Goal: Information Seeking & Learning: Learn about a topic

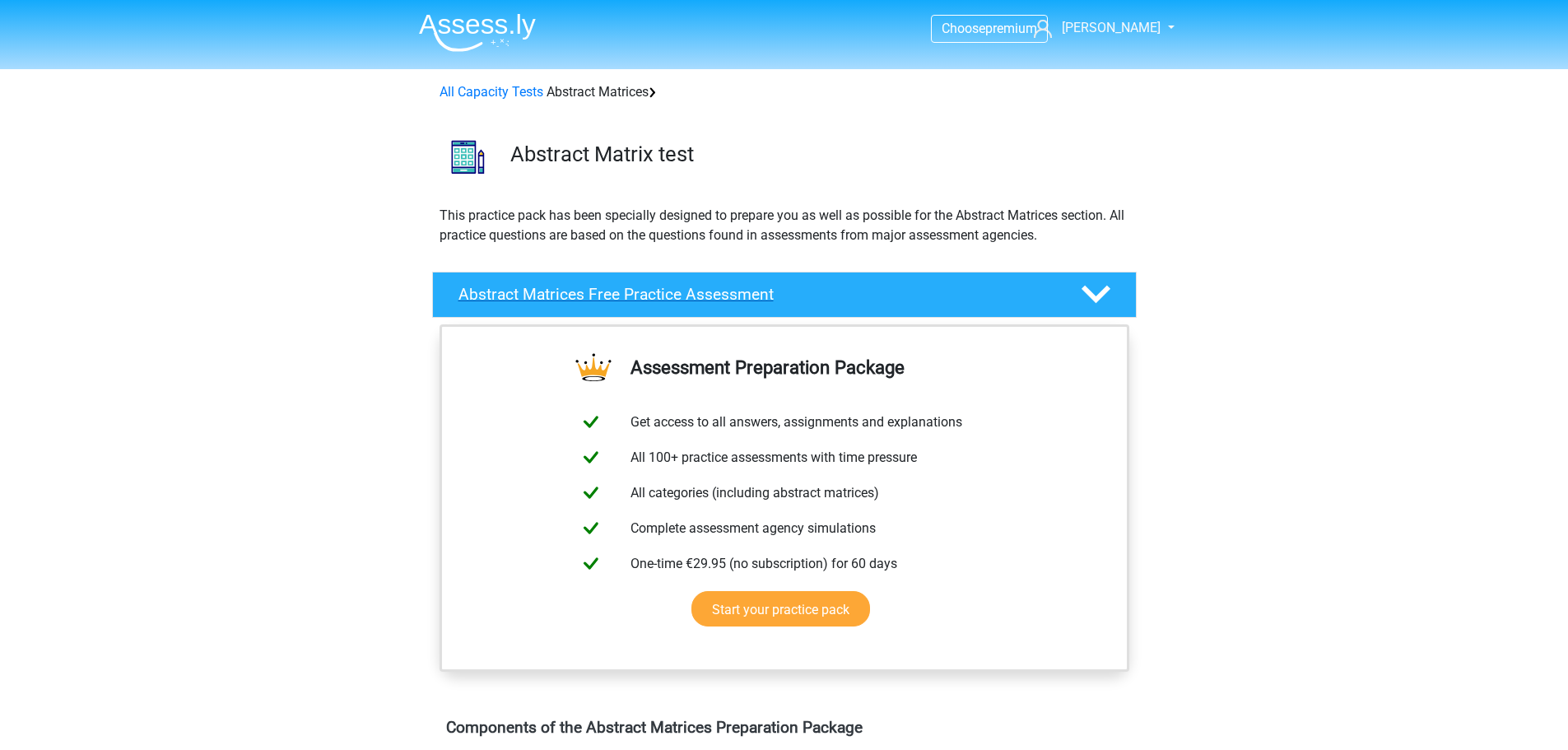
click at [1095, 291] on icon at bounding box center [1096, 294] width 29 height 29
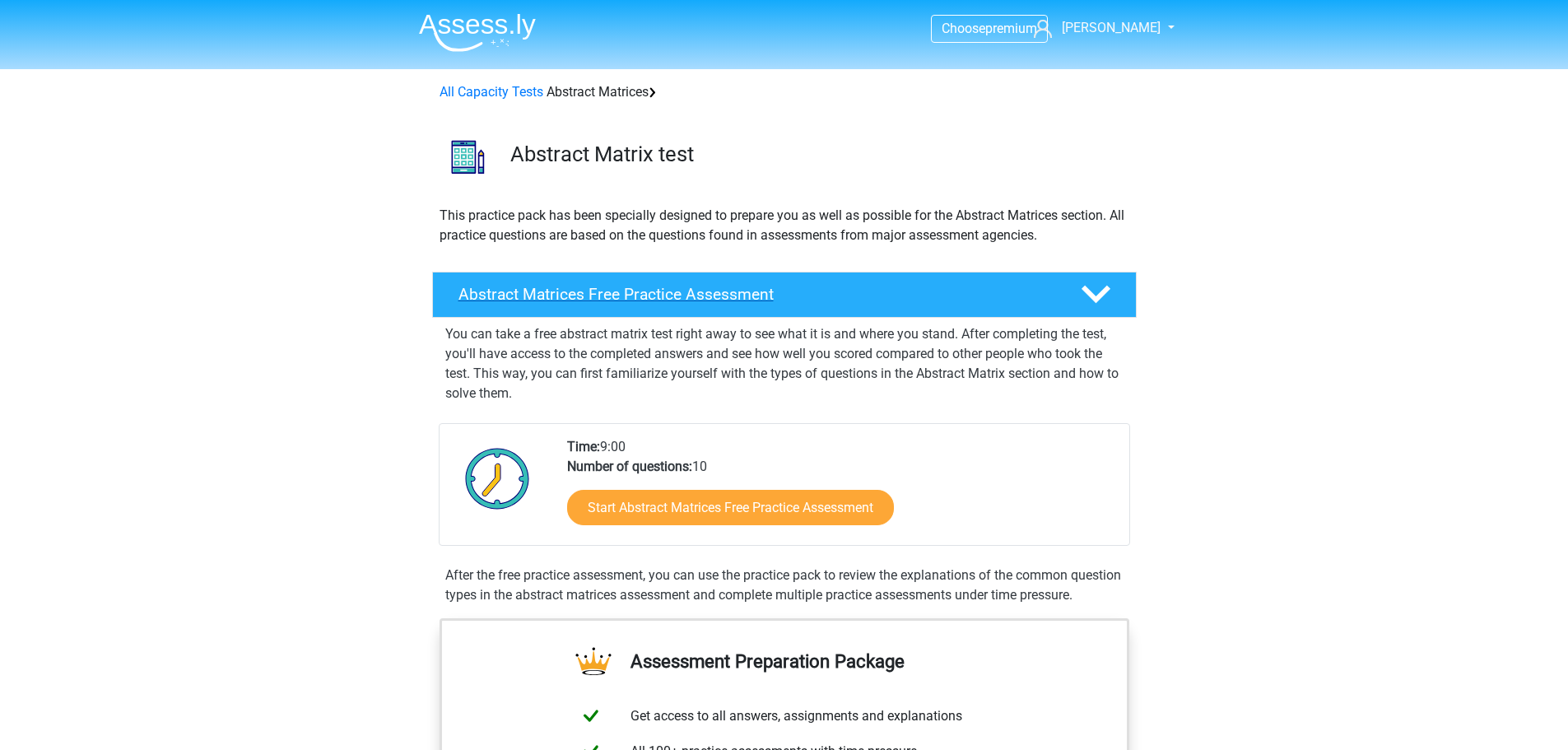
click at [1095, 291] on icon at bounding box center [1096, 294] width 29 height 29
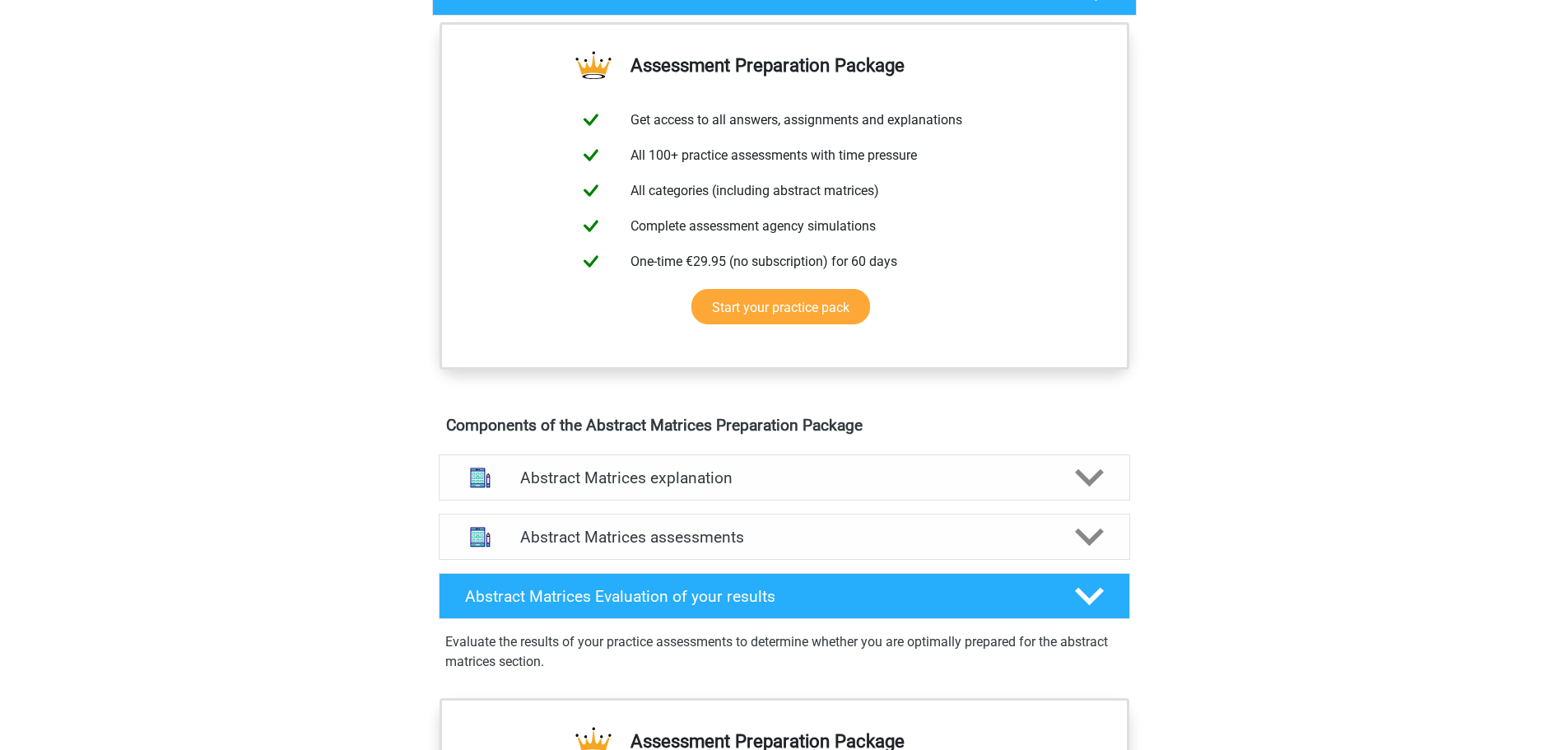
scroll to position [329, 0]
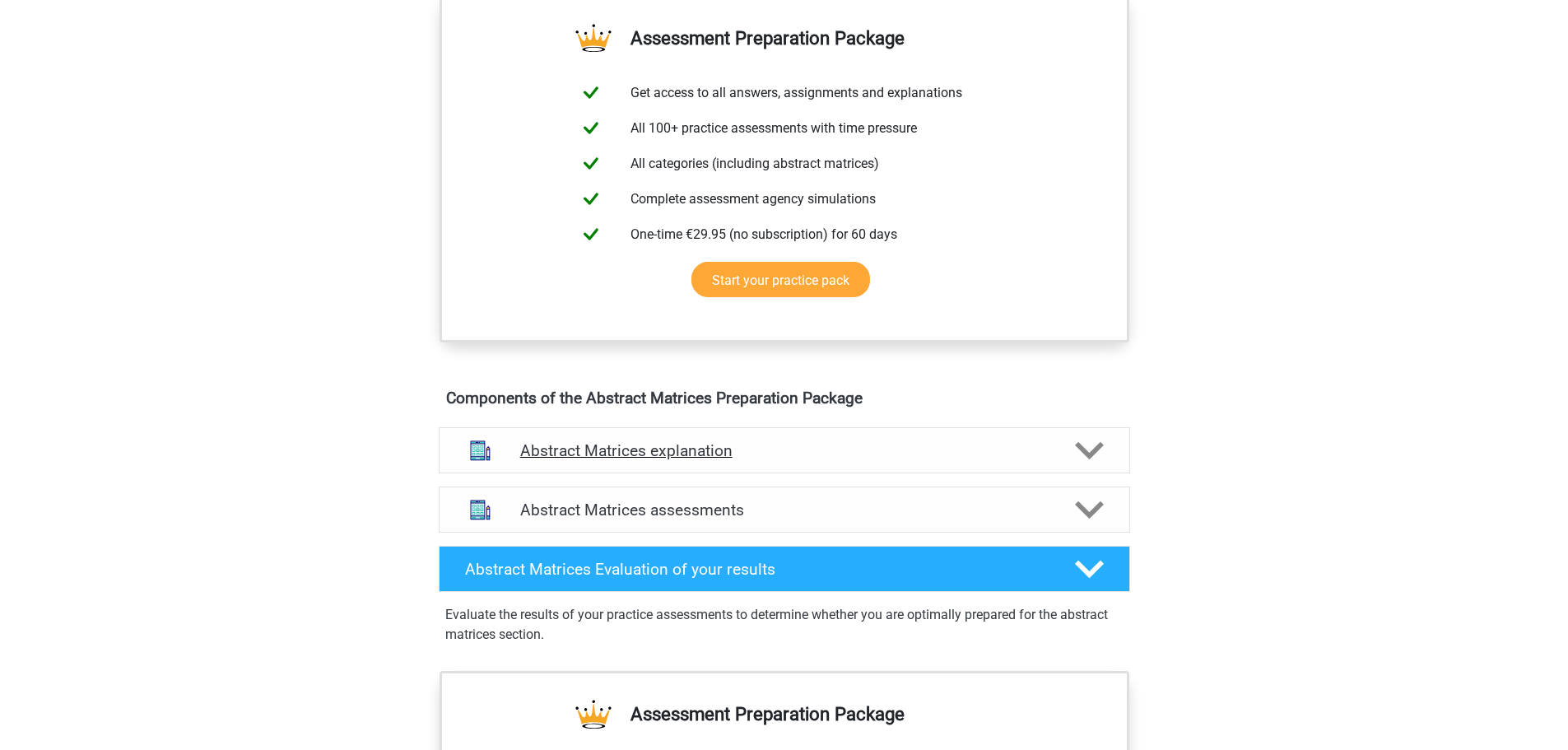
click at [1093, 451] on polygon at bounding box center [1090, 451] width 29 height 18
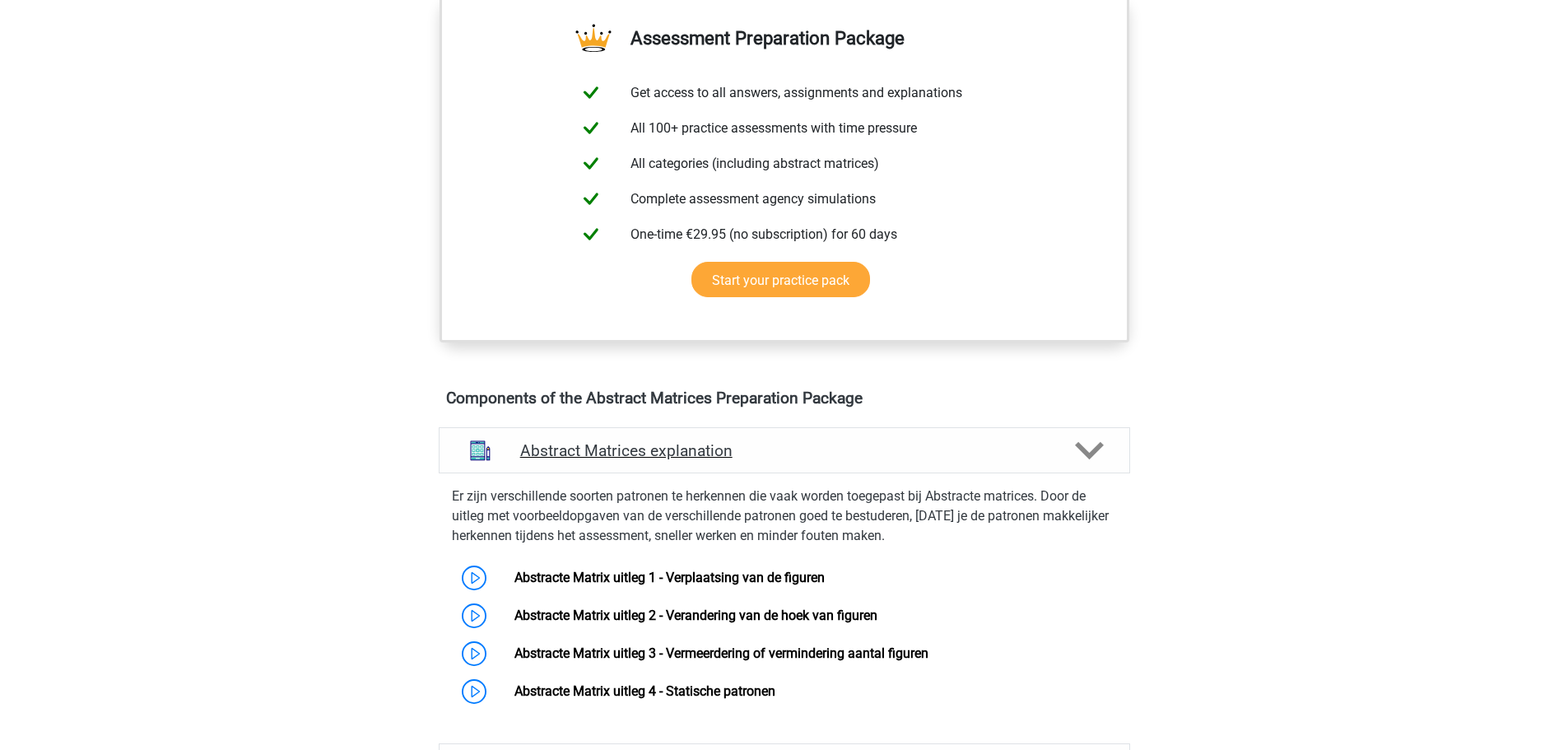
click at [1093, 451] on polygon at bounding box center [1090, 451] width 29 height 18
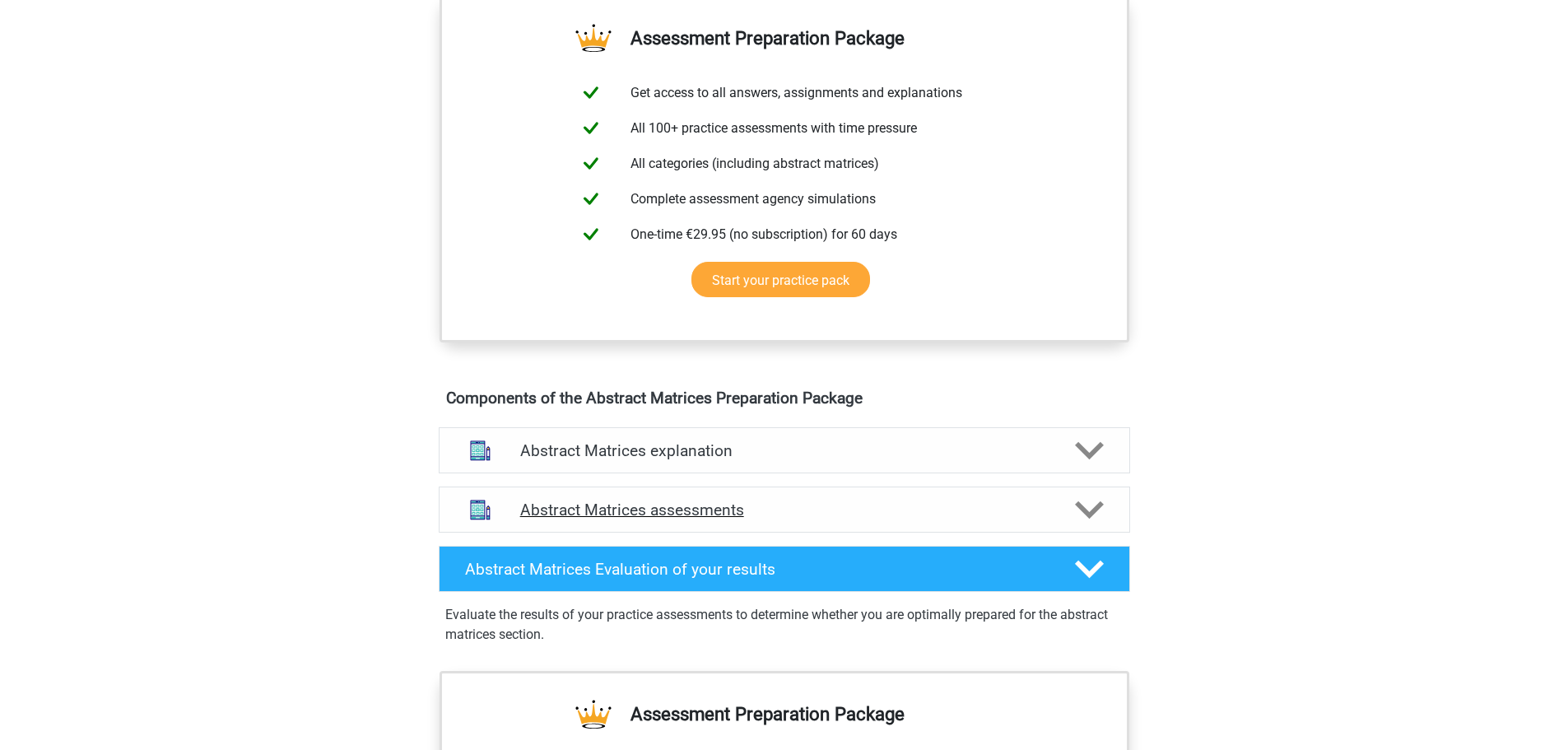
click at [1079, 509] on polygon at bounding box center [1090, 511] width 29 height 18
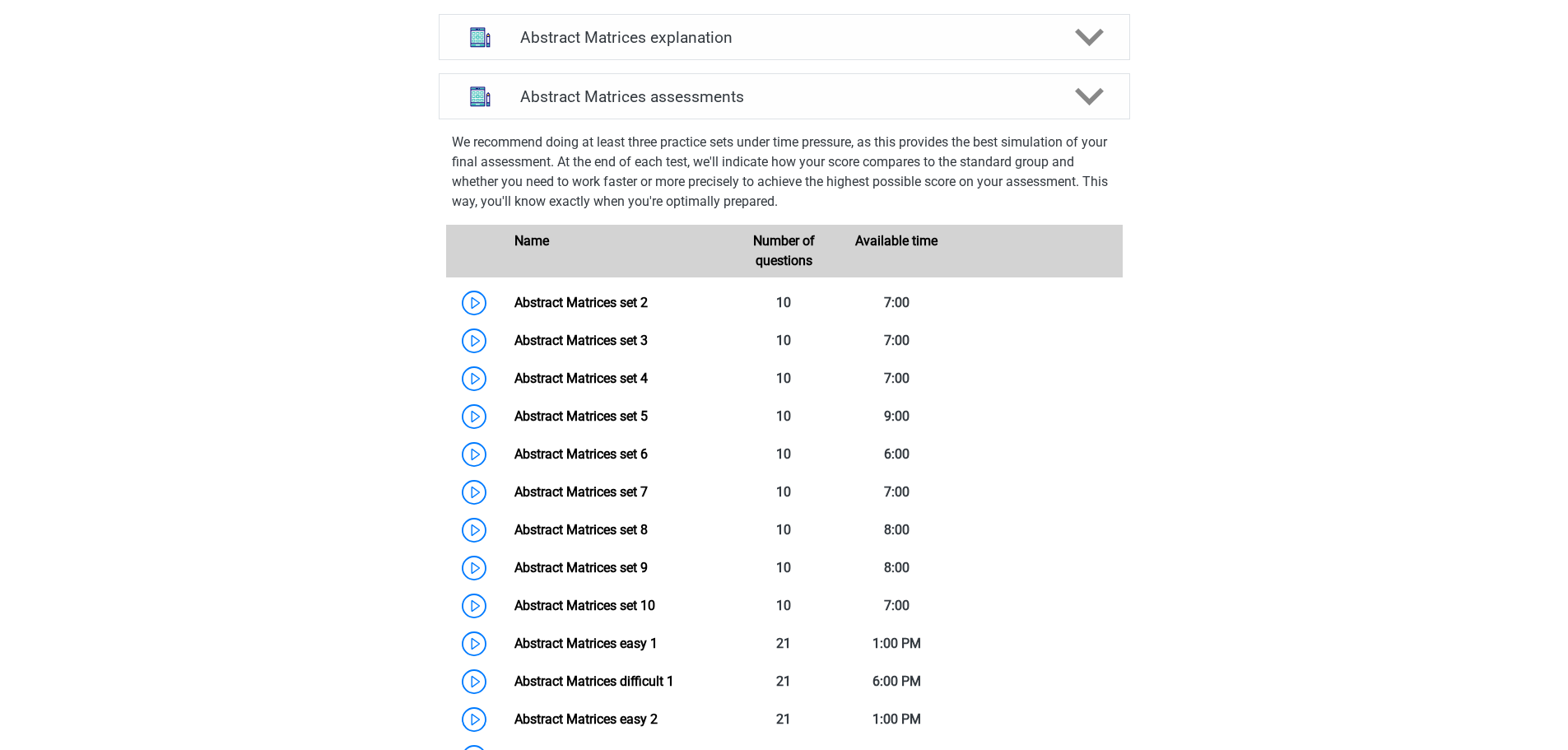
scroll to position [577, 0]
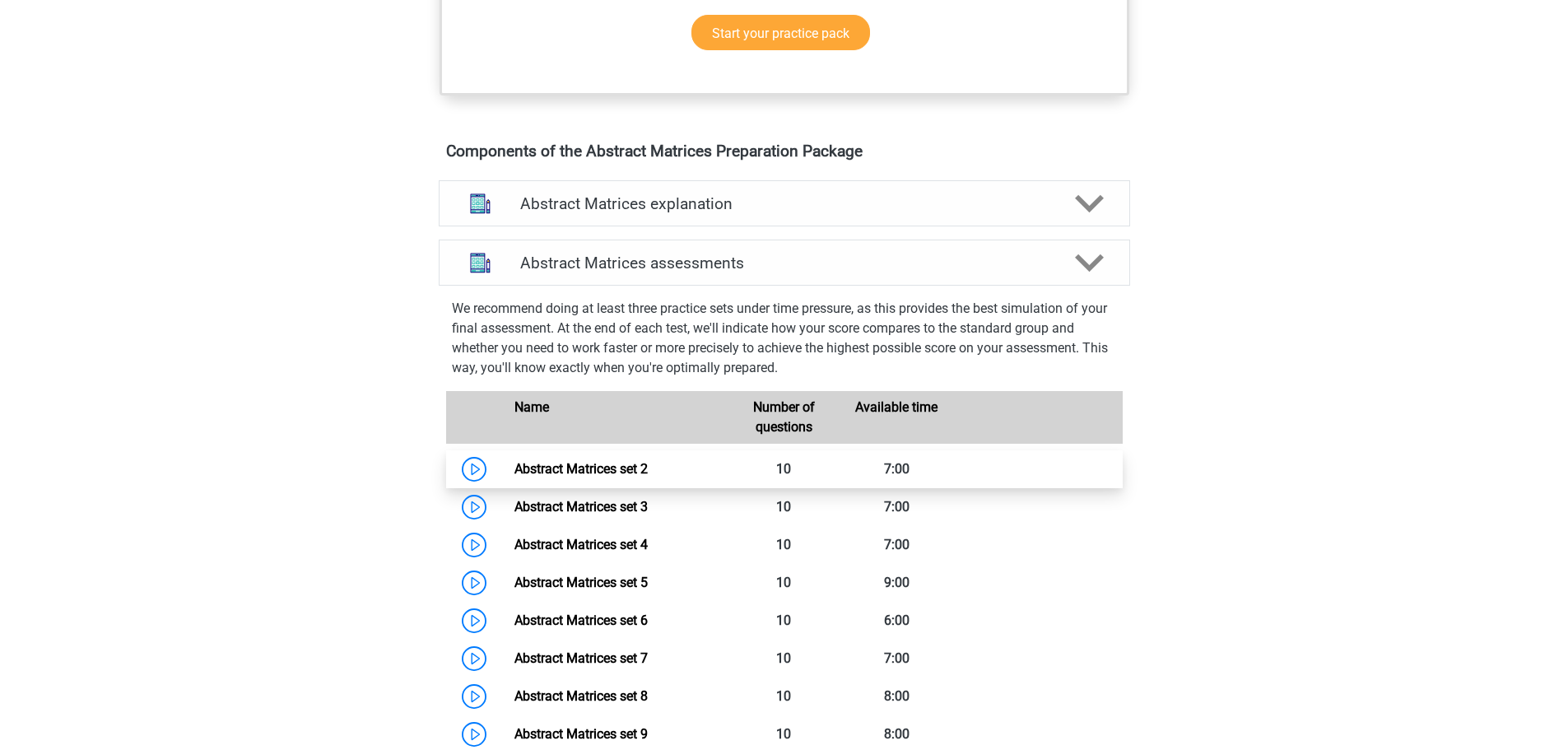
click at [571, 462] on link "Abstract Matrices set 2" at bounding box center [581, 468] width 134 height 15
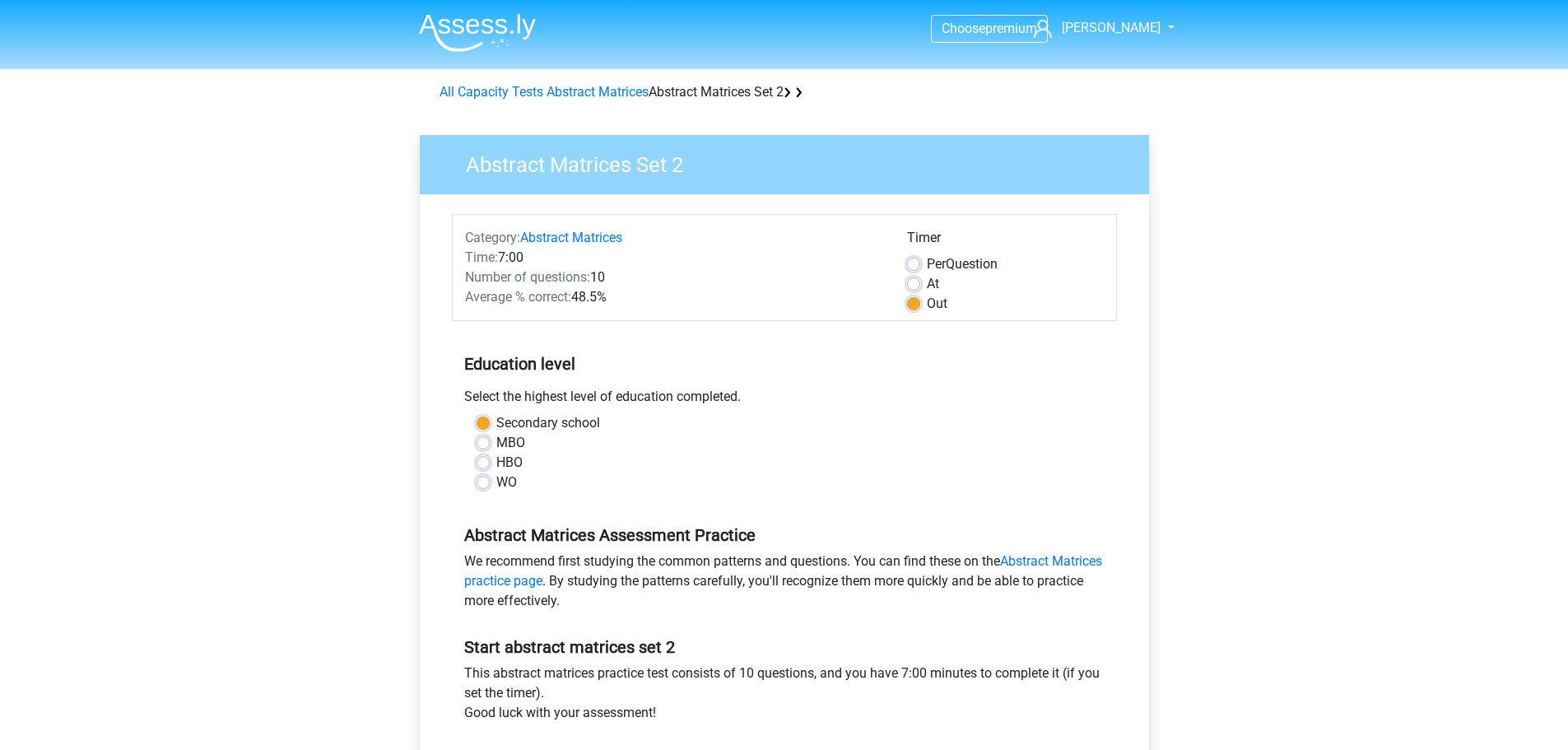
scroll to position [82, 0]
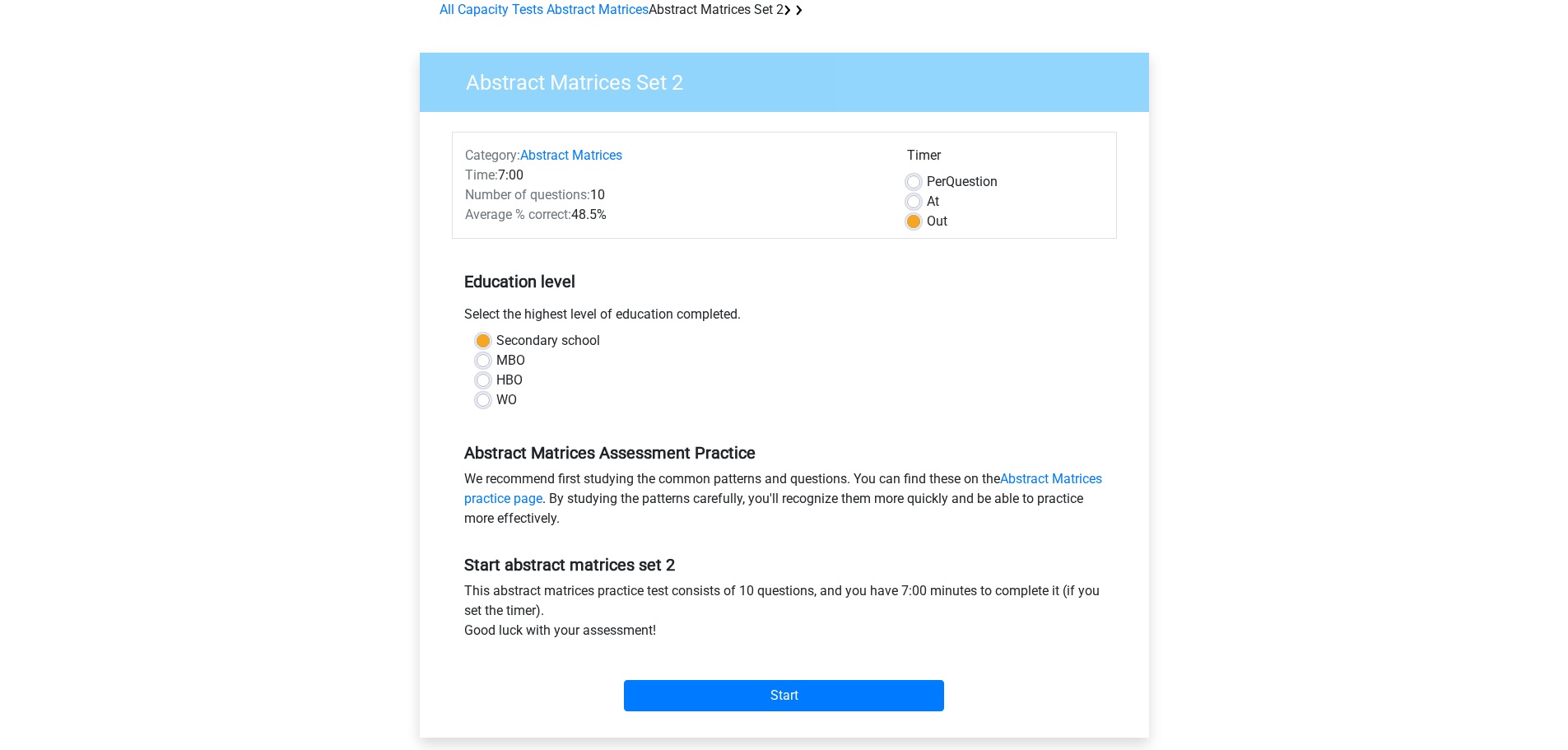
click at [270, 488] on div "Choose premium Martin msbothact@gmail.com" at bounding box center [784, 568] width 1568 height 1301
drag, startPoint x: 478, startPoint y: 471, endPoint x: 747, endPoint y: 525, distance: 274.4
click at [747, 525] on div "We recommend first studying the common patterns and questions. You can find the…" at bounding box center [784, 502] width 665 height 66
click at [280, 511] on div "Choose premium Martin msbothact@gmail.com" at bounding box center [784, 568] width 1568 height 1301
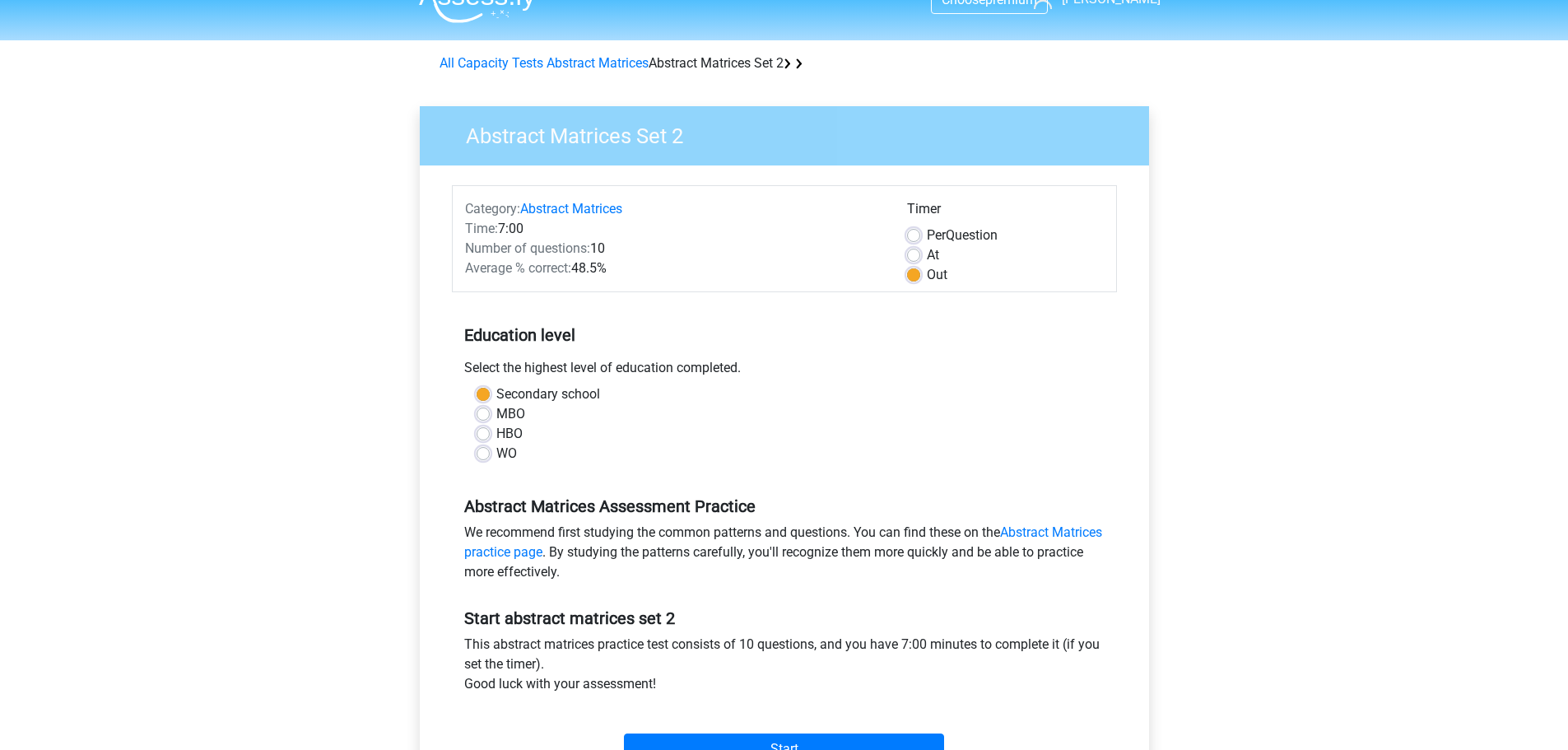
scroll to position [0, 0]
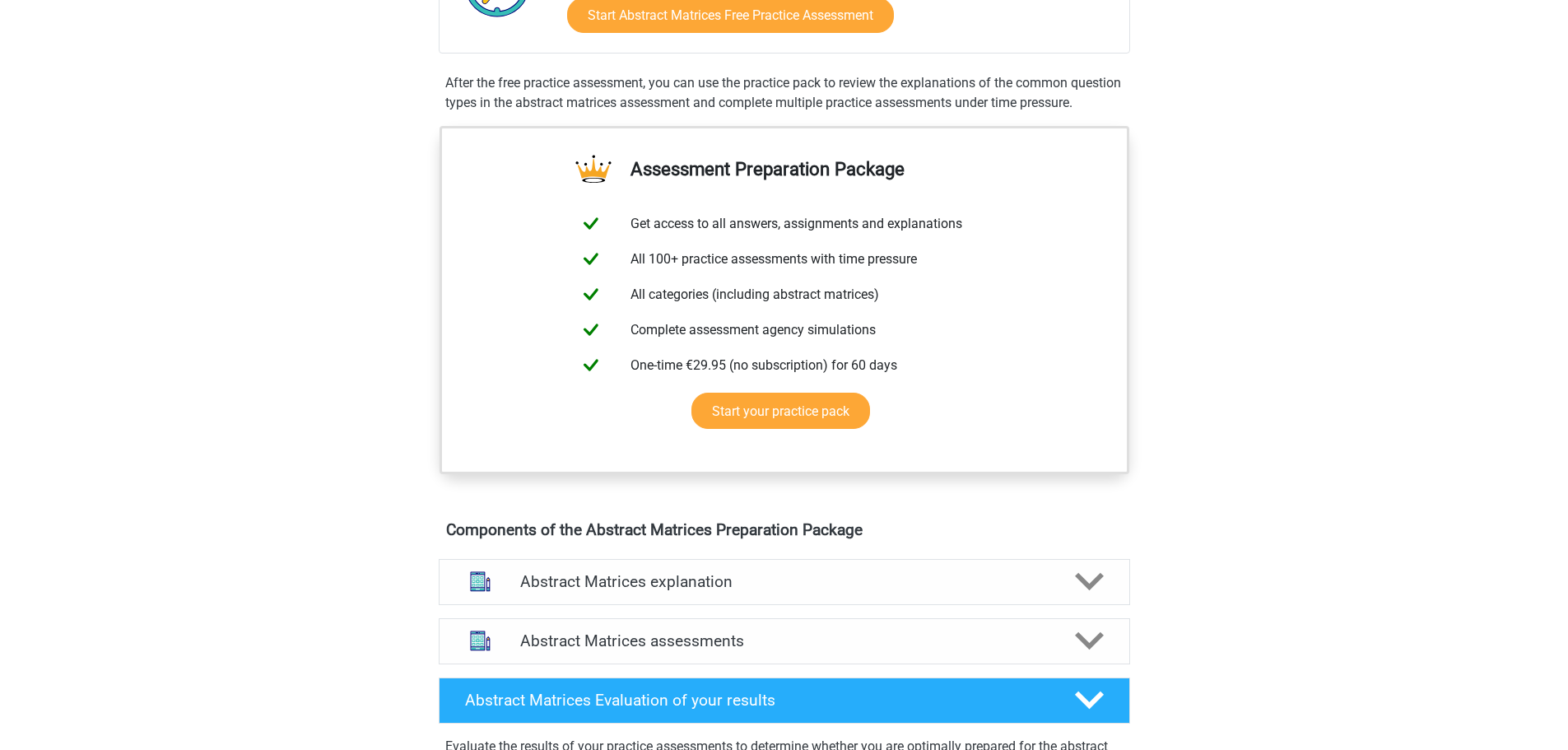
scroll to position [494, 0]
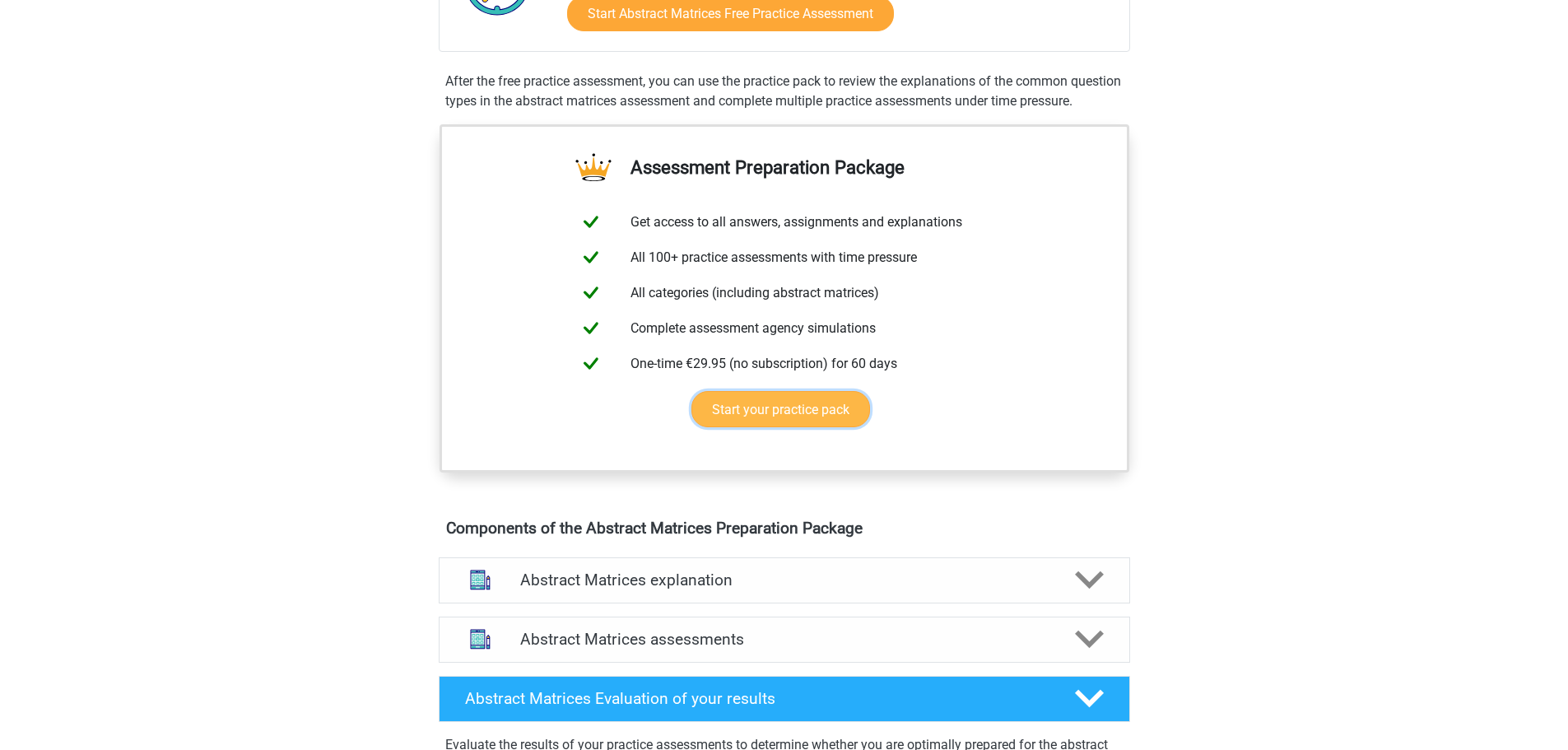
click at [774, 427] on link "Start your practice pack" at bounding box center [780, 408] width 179 height 35
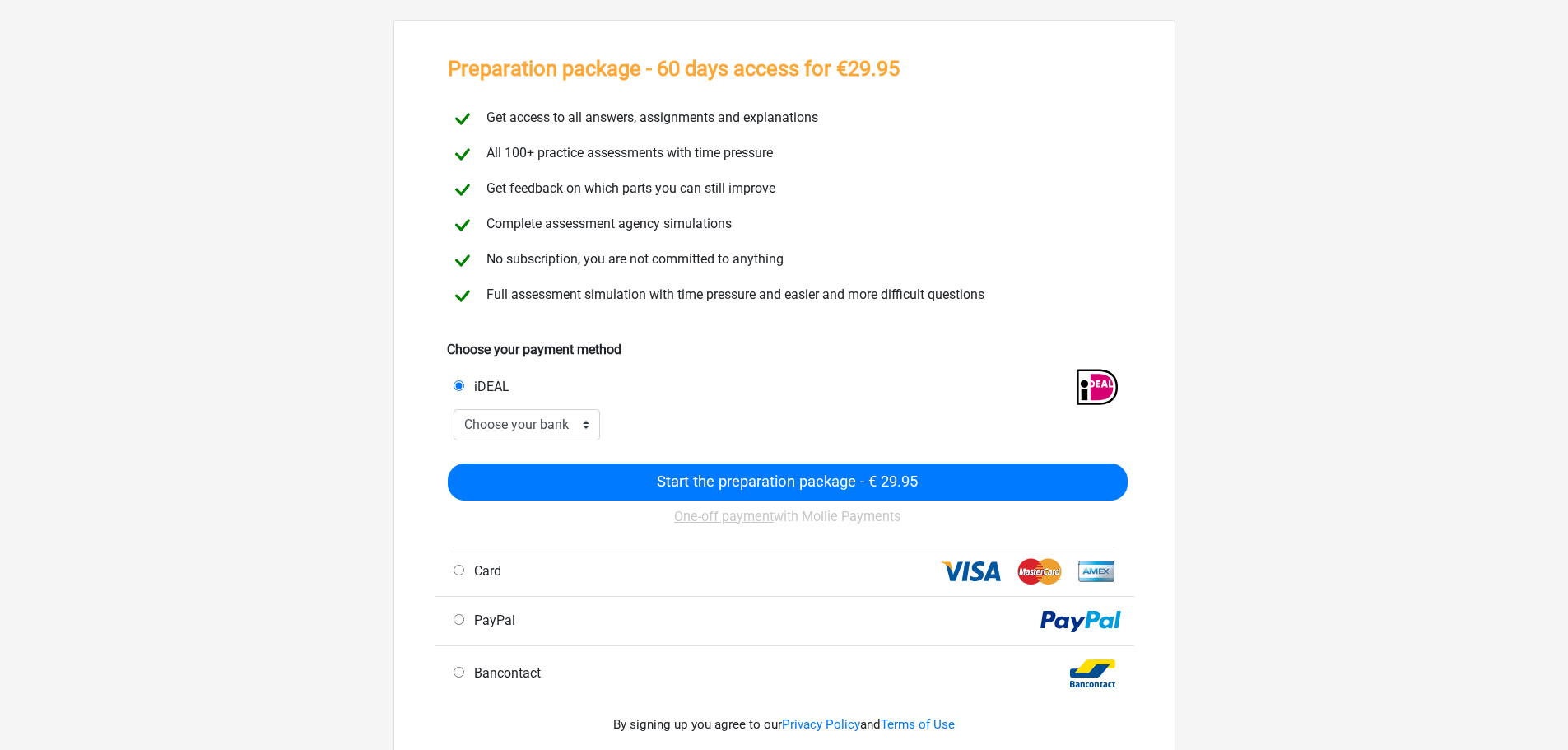
scroll to position [164, 0]
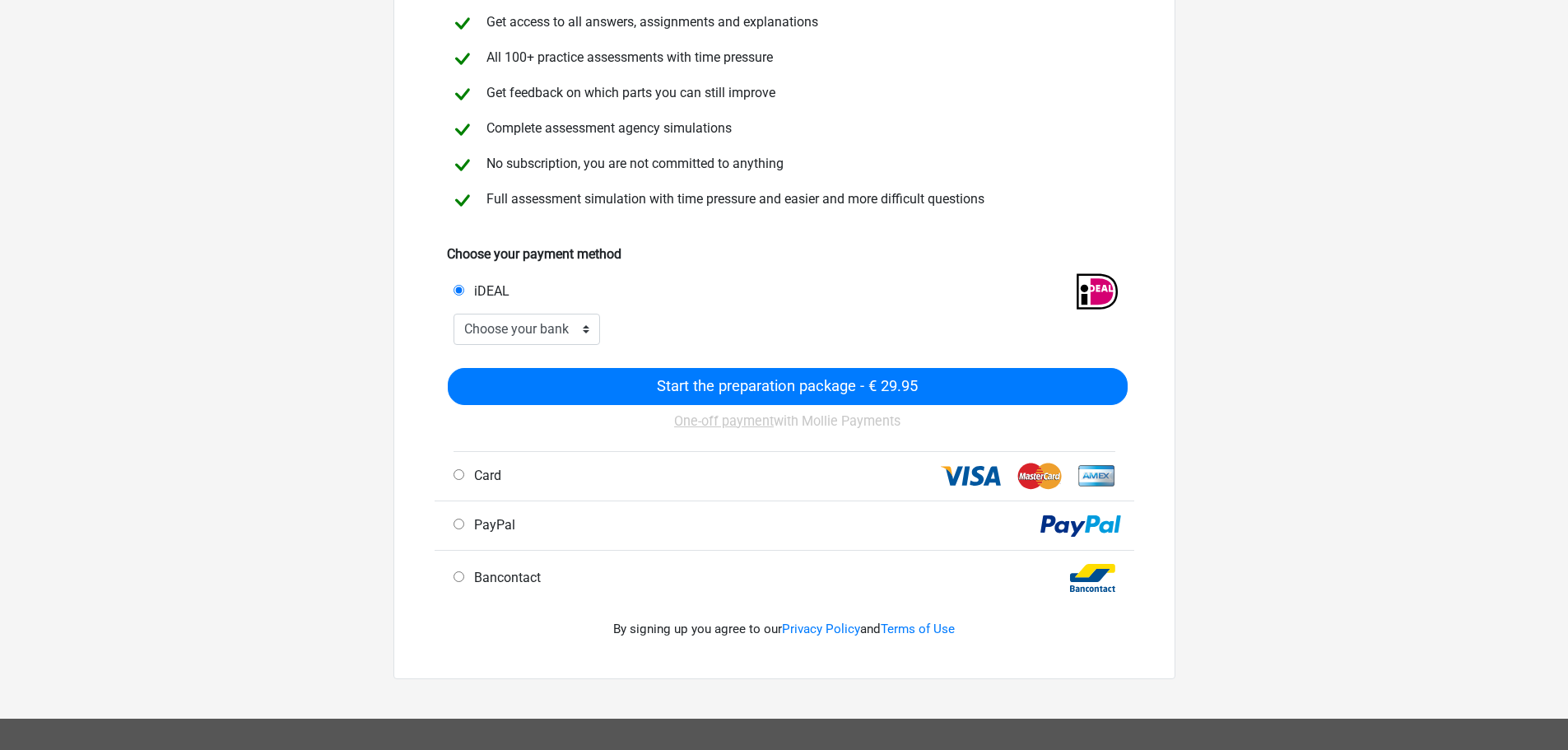
click at [600, 473] on div "Card" at bounding box center [616, 476] width 350 height 20
click at [485, 471] on font "Card" at bounding box center [488, 475] width 27 height 15
click at [465, 471] on input "Card" at bounding box center [459, 475] width 11 height 11
radio input "true"
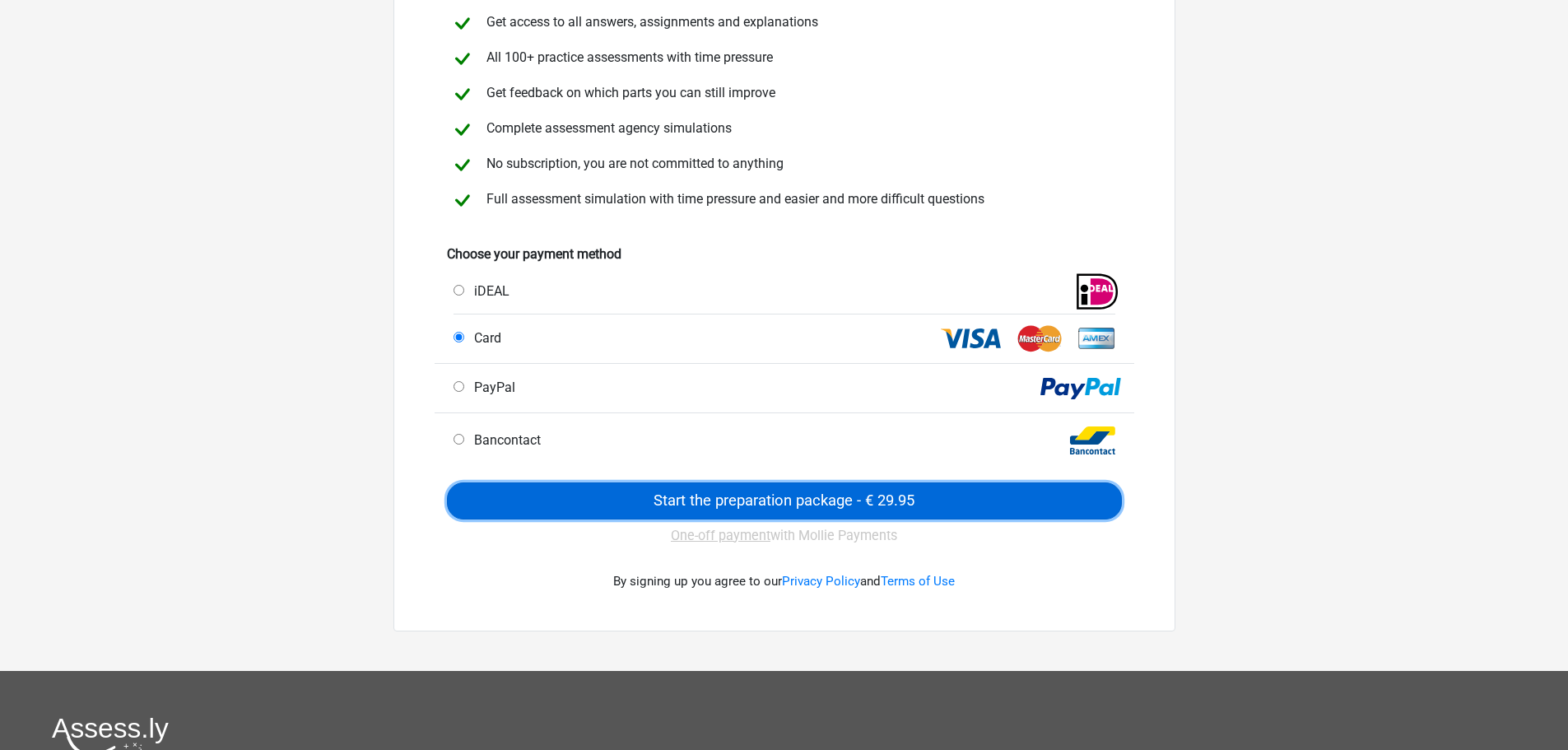
click at [790, 498] on input "Start the preparation package - € 29.95" at bounding box center [784, 501] width 675 height 37
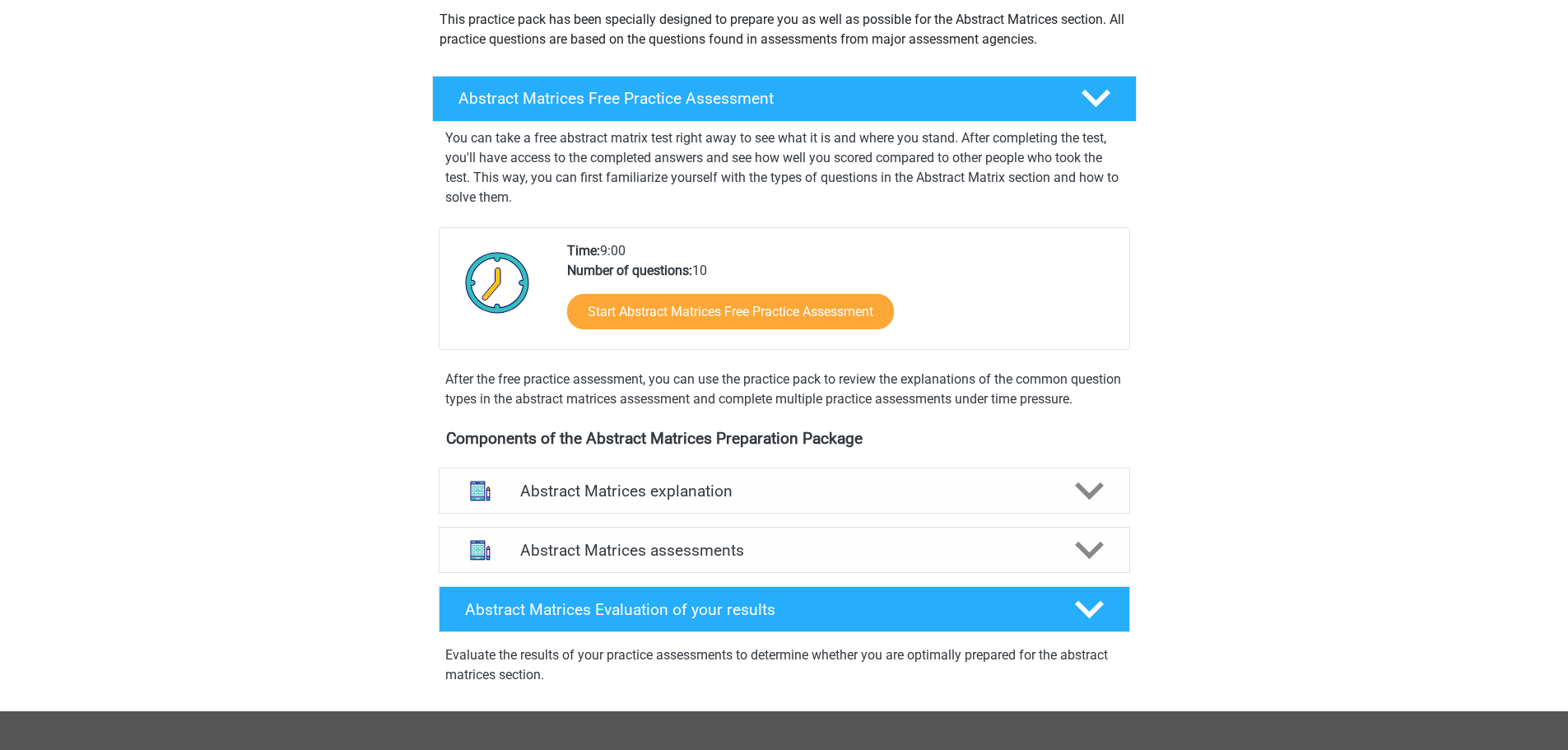
scroll to position [741, 0]
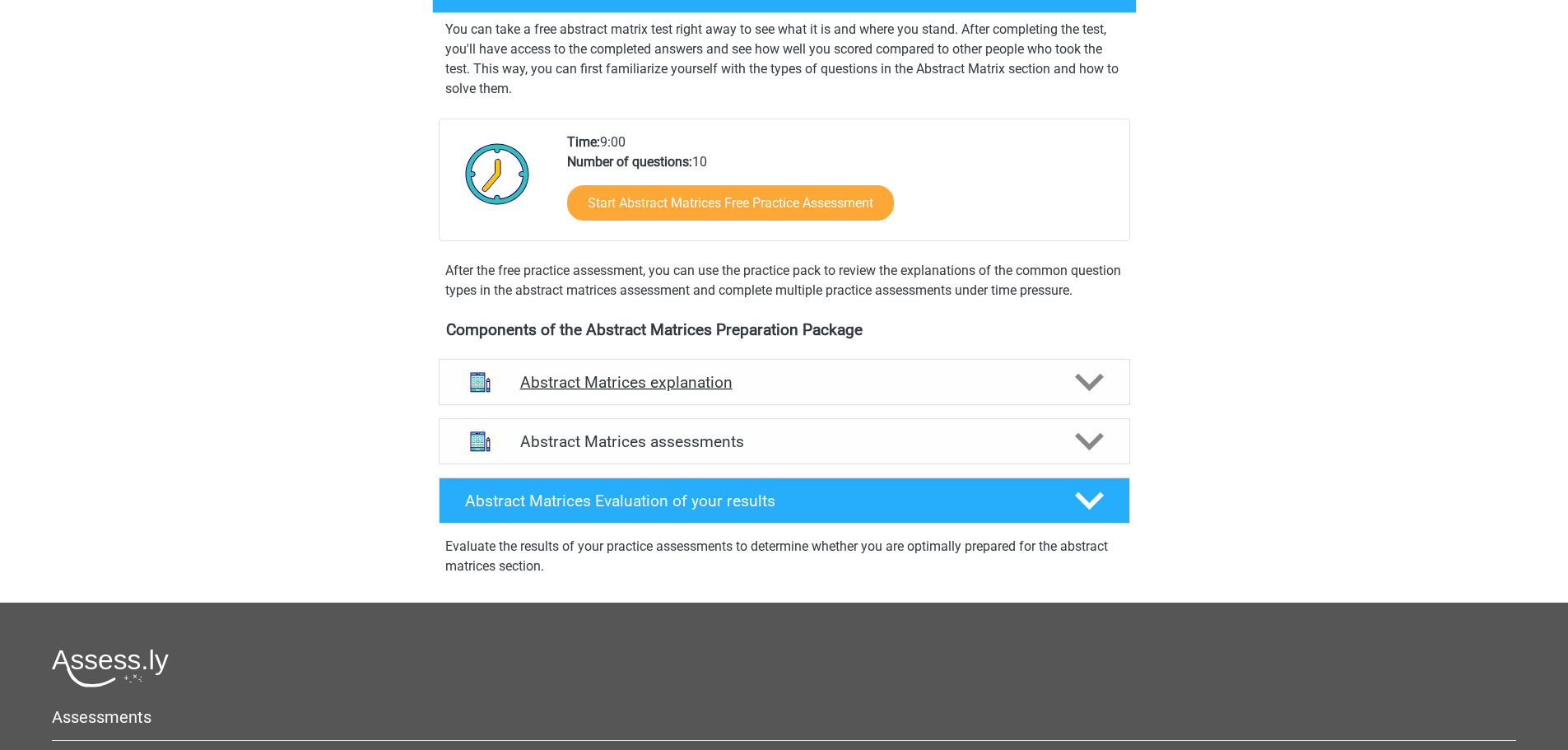
click at [1093, 397] on icon at bounding box center [1090, 383] width 29 height 29
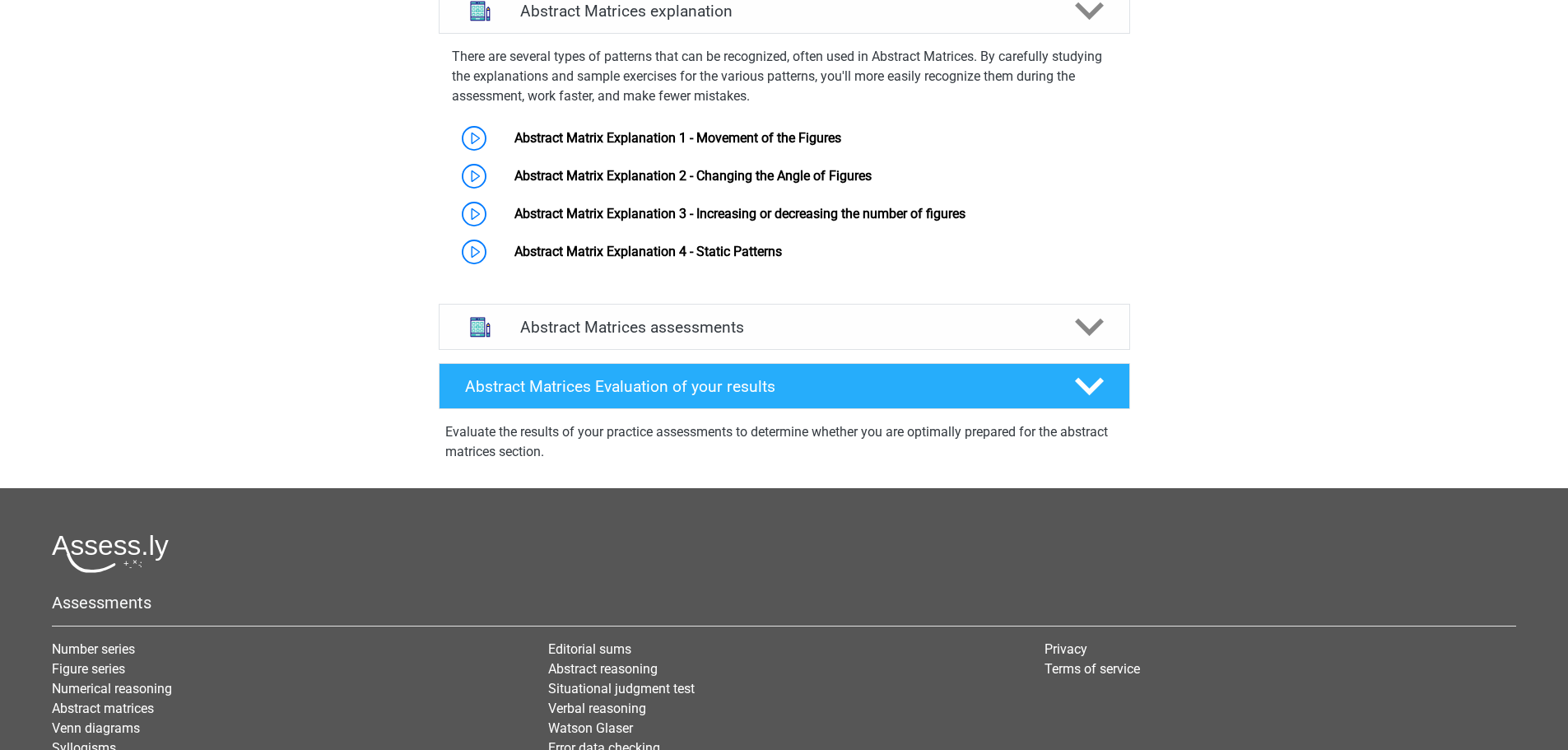
scroll to position [1153, 0]
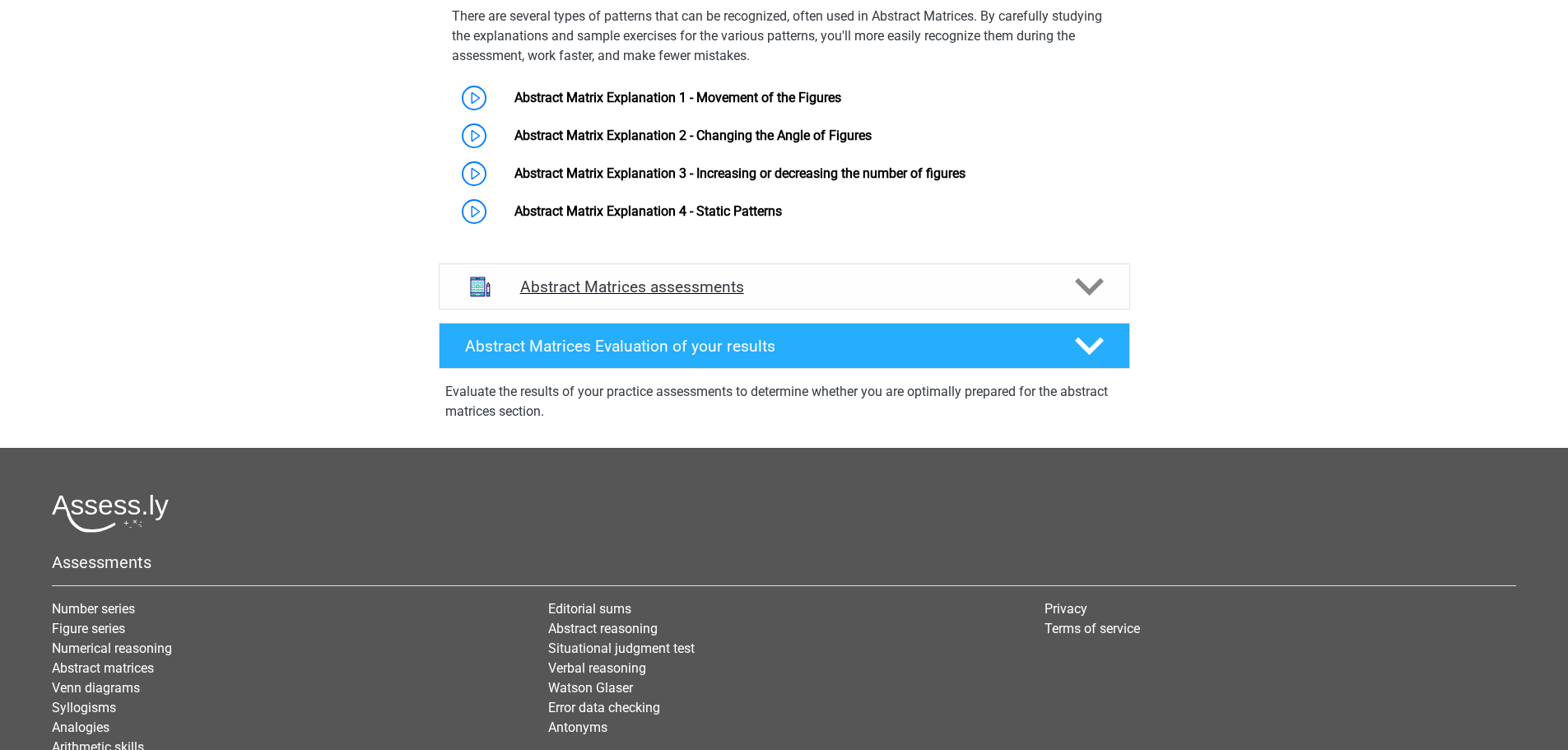
click at [1084, 301] on icon at bounding box center [1090, 287] width 29 height 29
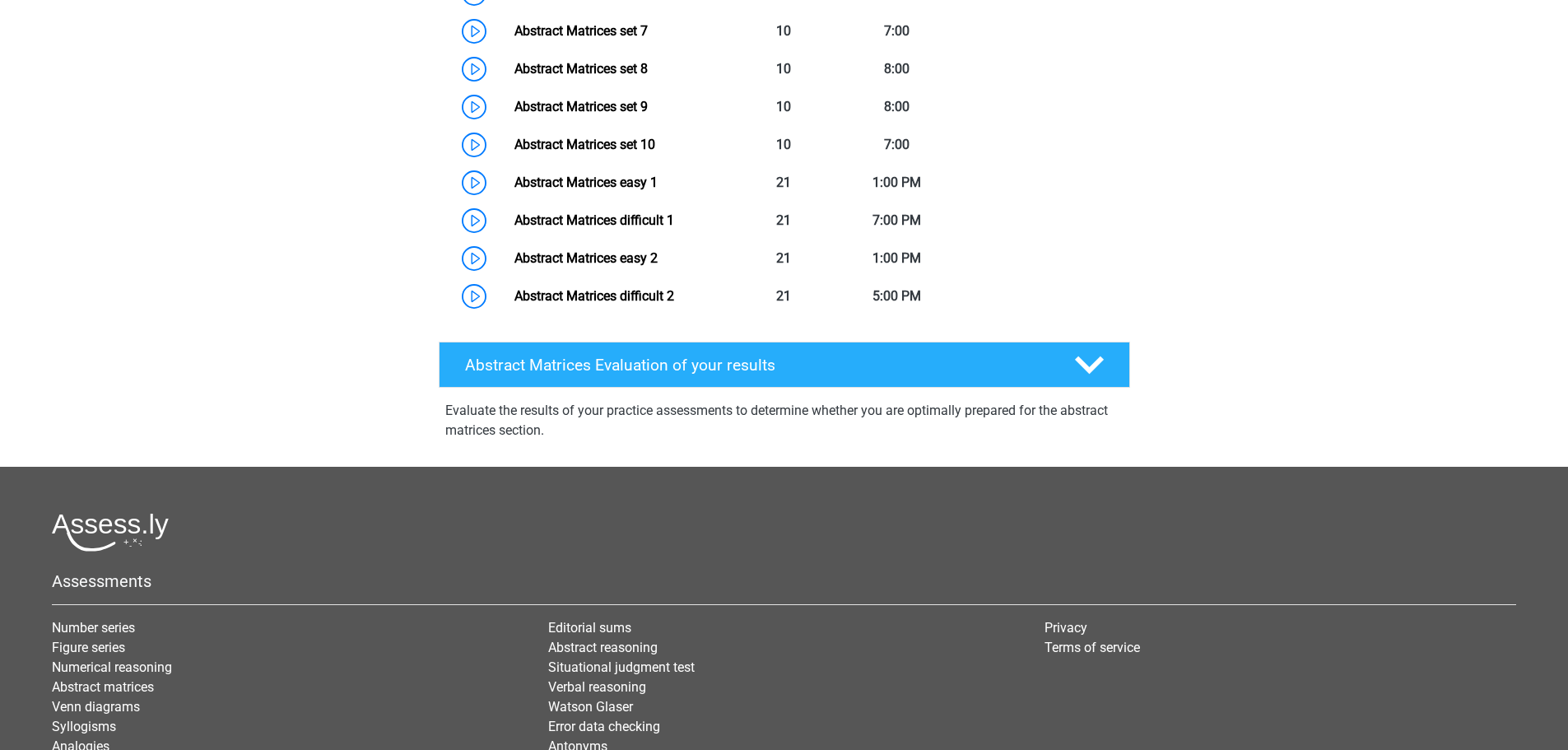
scroll to position [1811, 0]
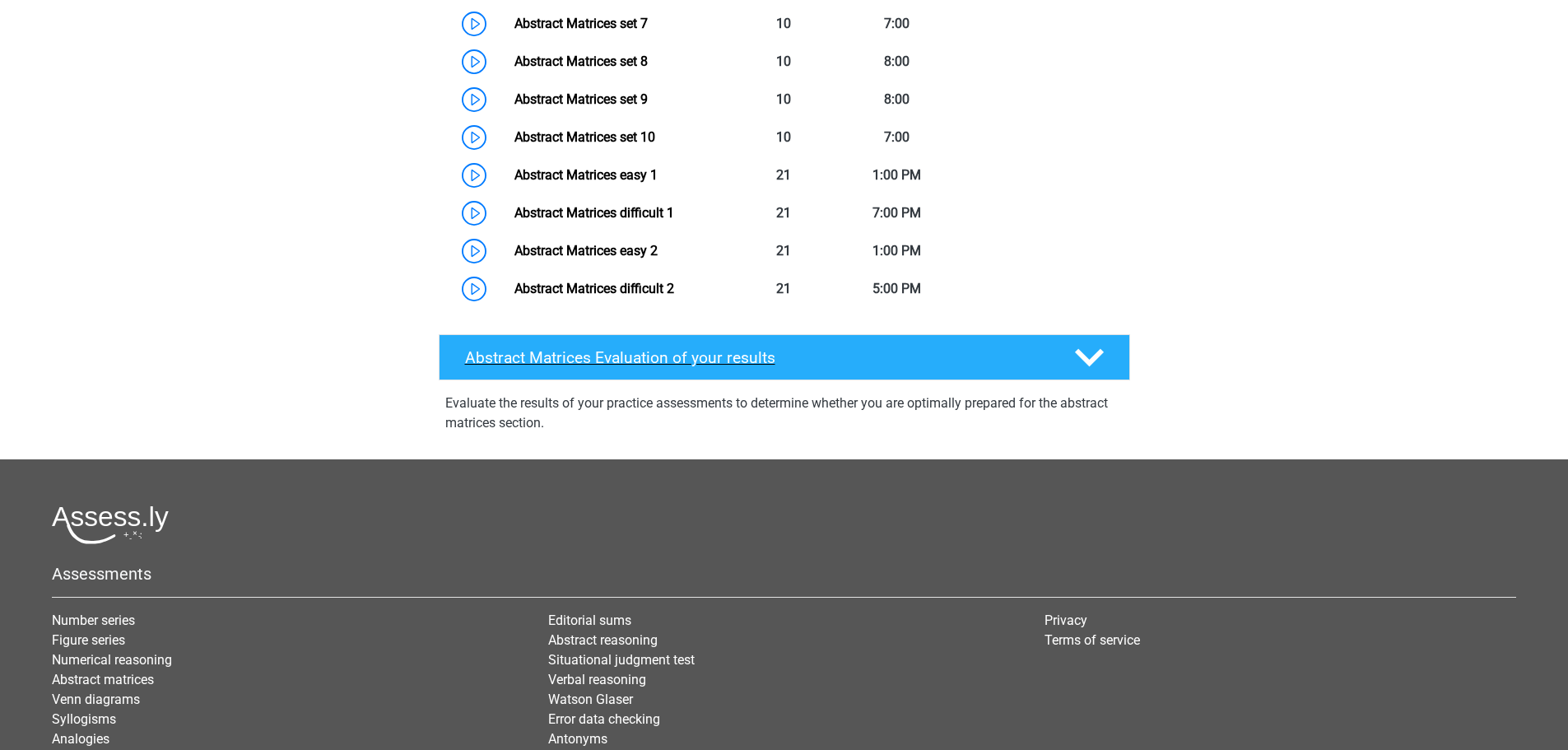
click at [1085, 366] on polygon at bounding box center [1090, 357] width 29 height 18
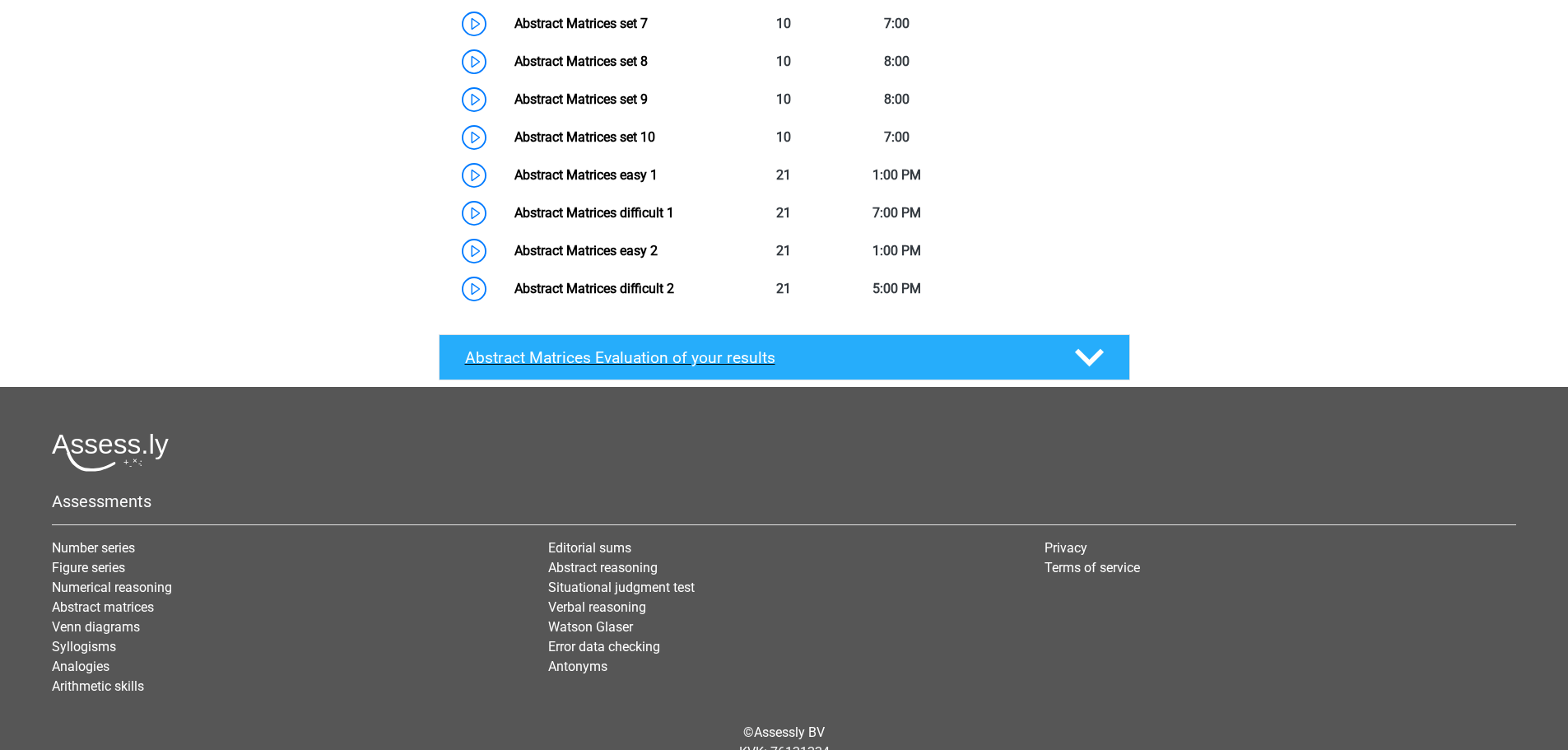
click at [1085, 366] on polygon at bounding box center [1090, 357] width 29 height 18
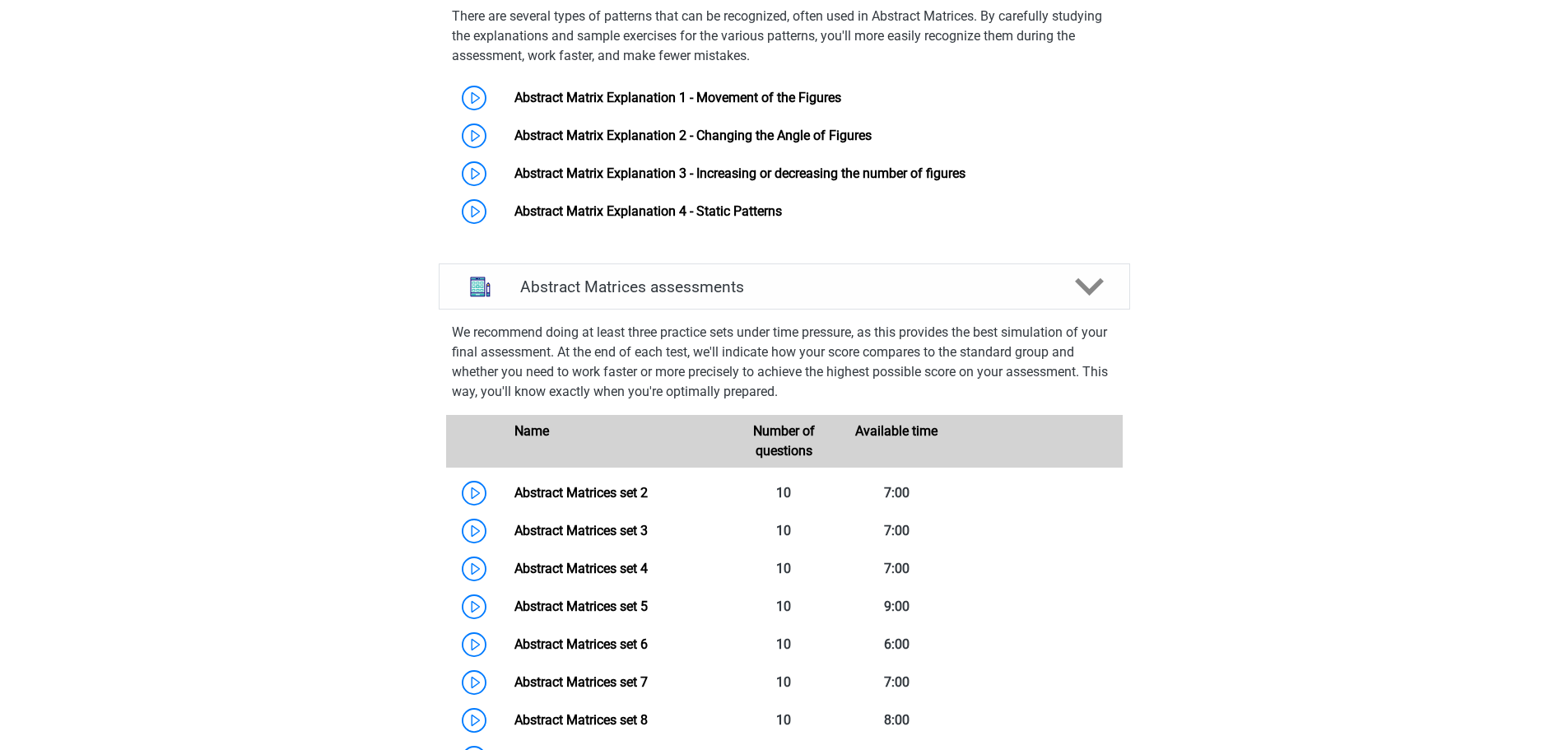
scroll to position [906, 0]
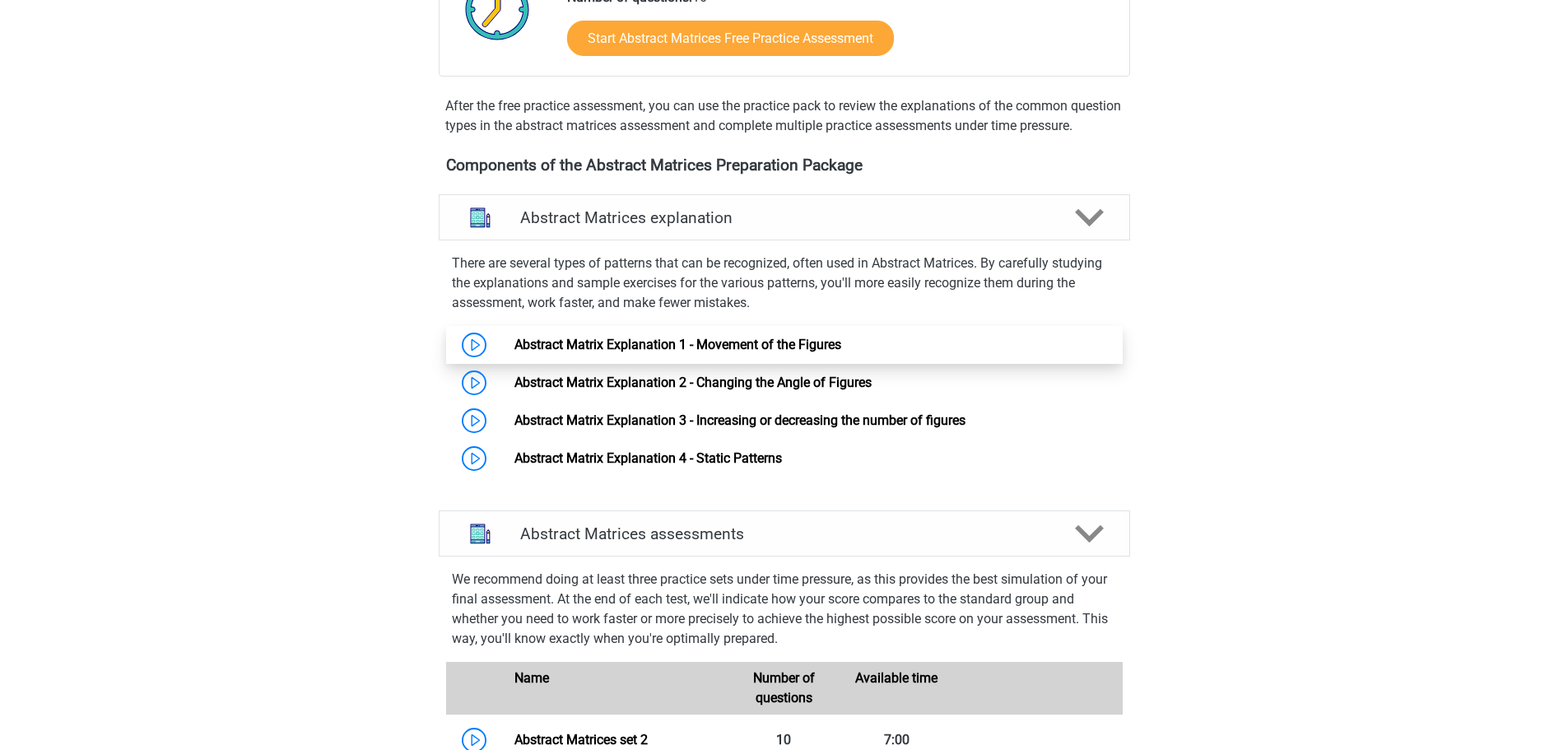
click at [641, 352] on link "Abstract Matrix Explanation 1 - Movement of the Figures" at bounding box center [678, 344] width 327 height 15
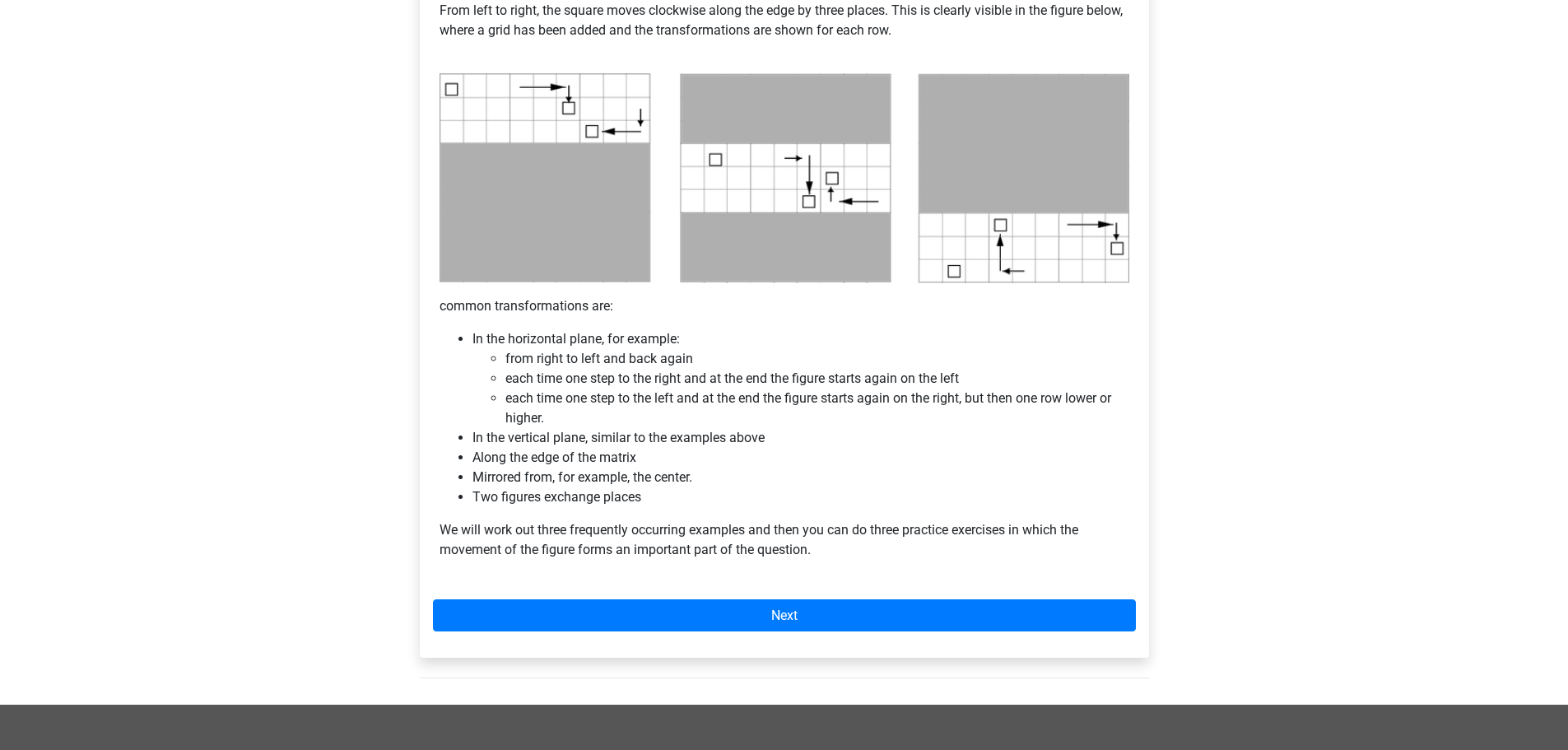
scroll to position [1070, 0]
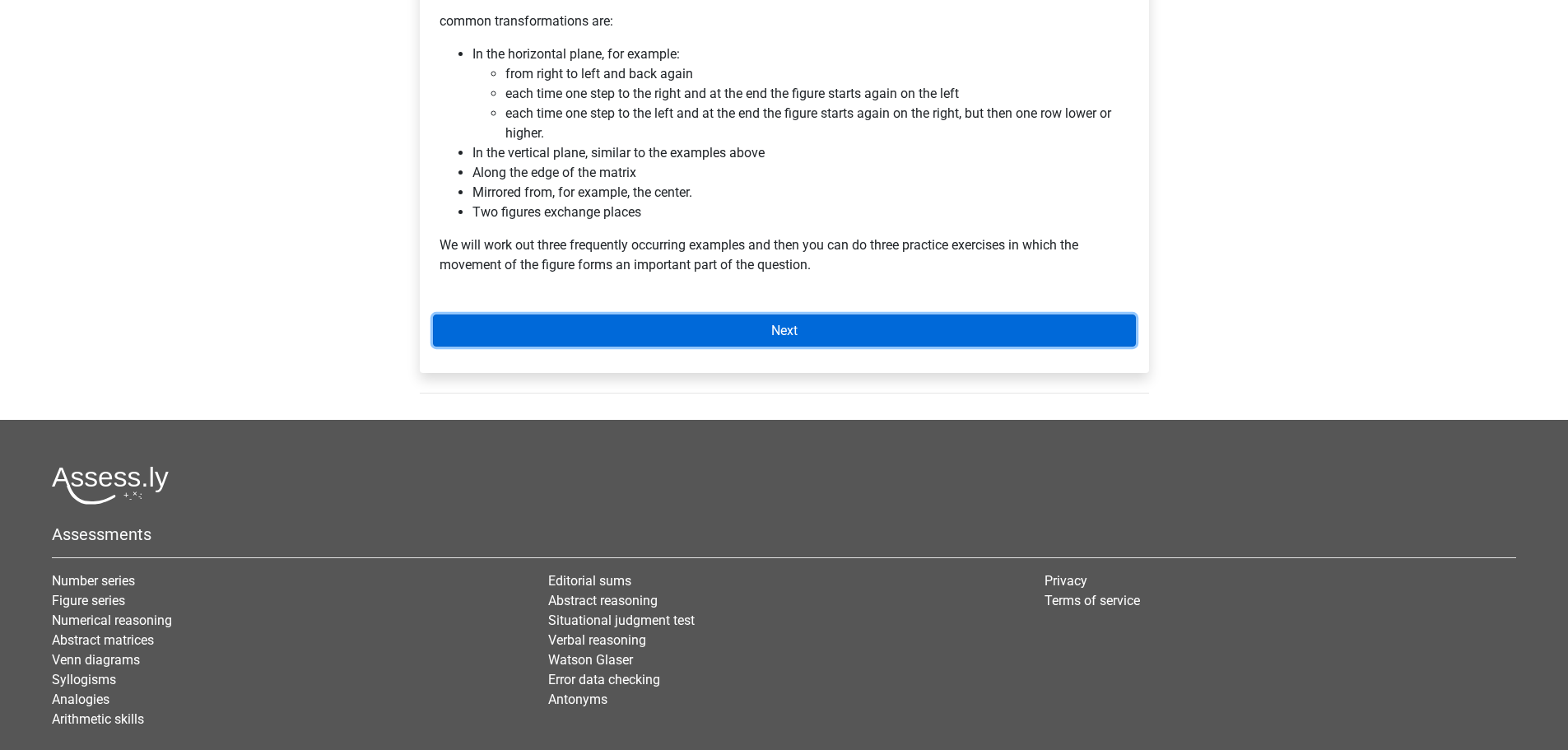
click at [766, 326] on link "Next" at bounding box center [784, 331] width 703 height 32
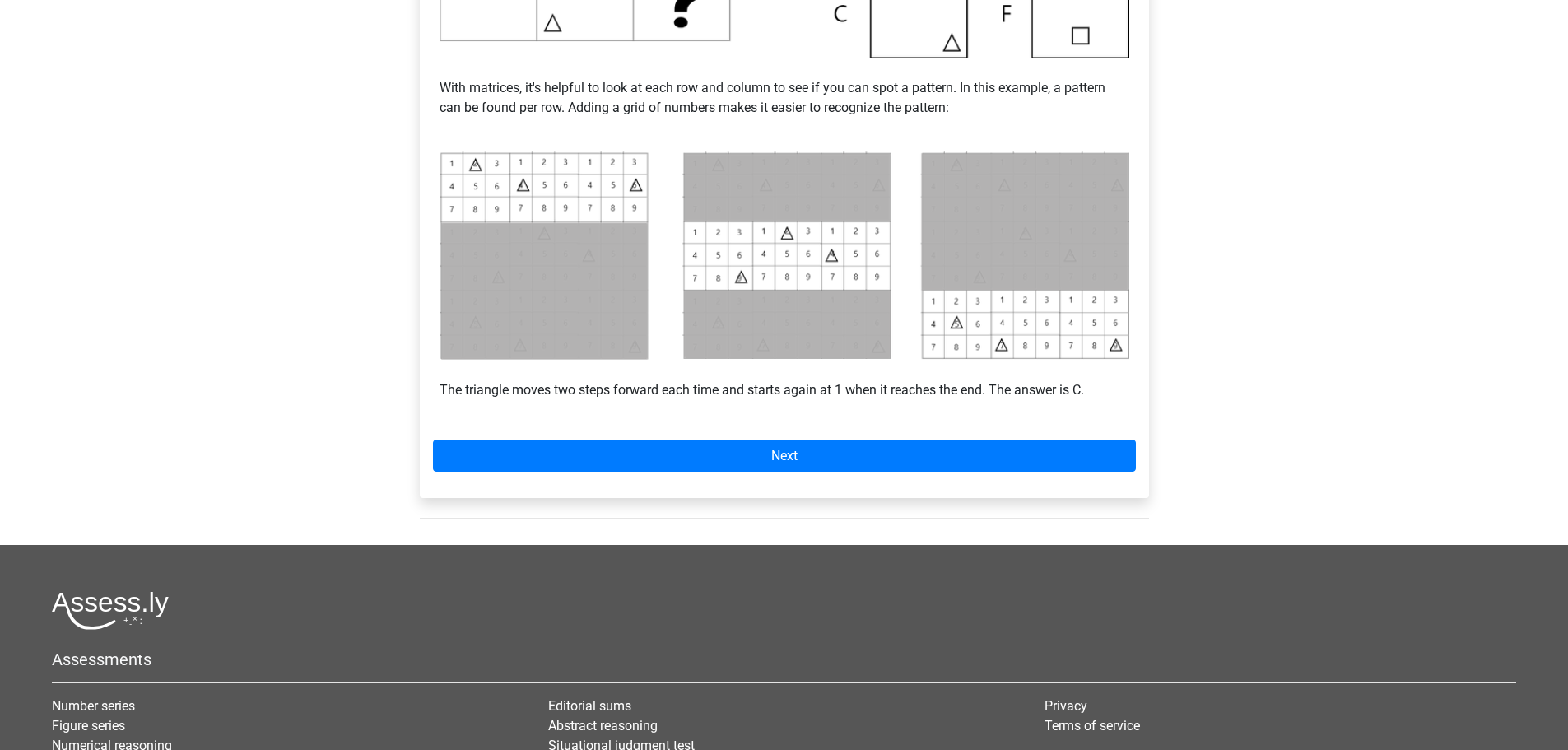
scroll to position [659, 0]
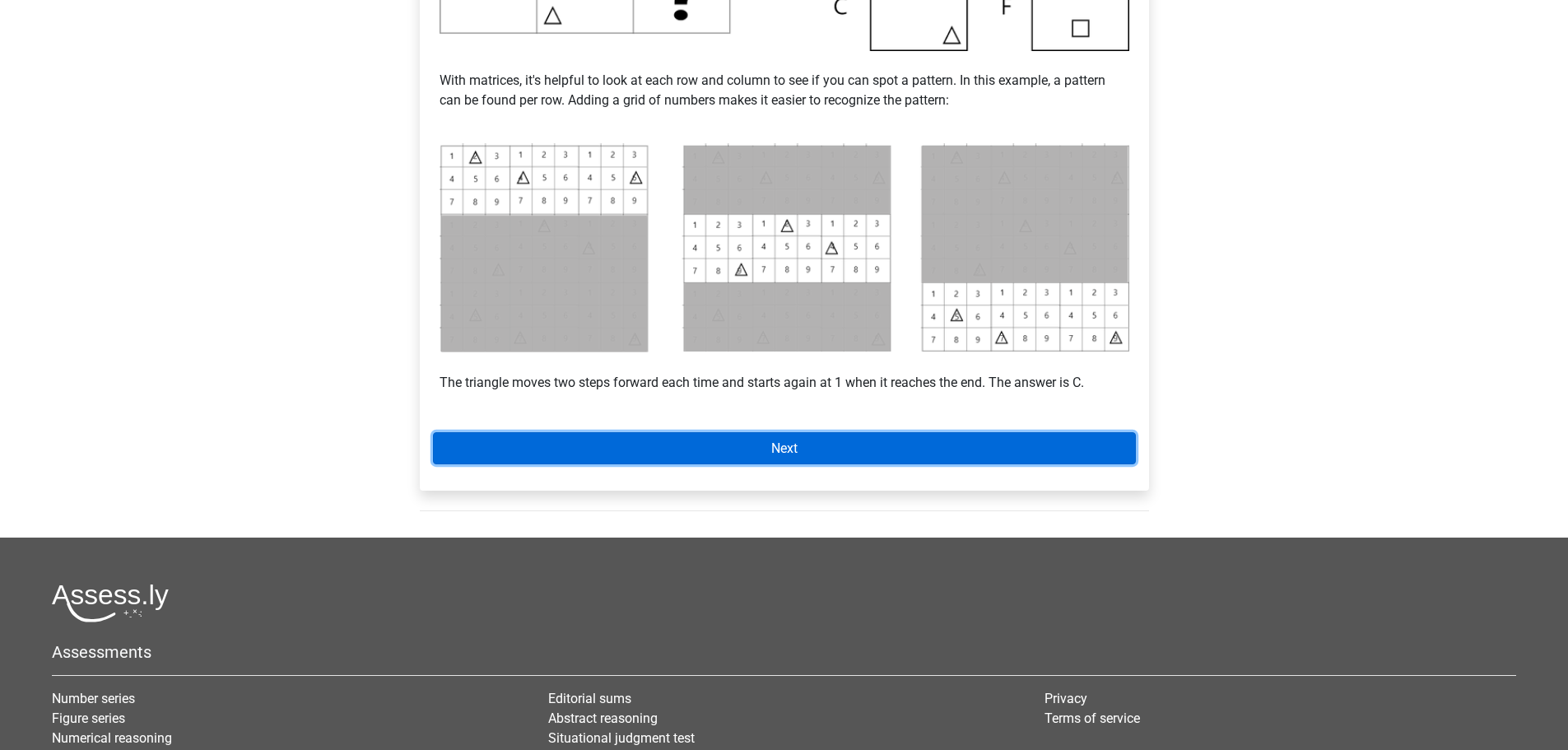
click at [778, 432] on link "Next" at bounding box center [784, 449] width 703 height 32
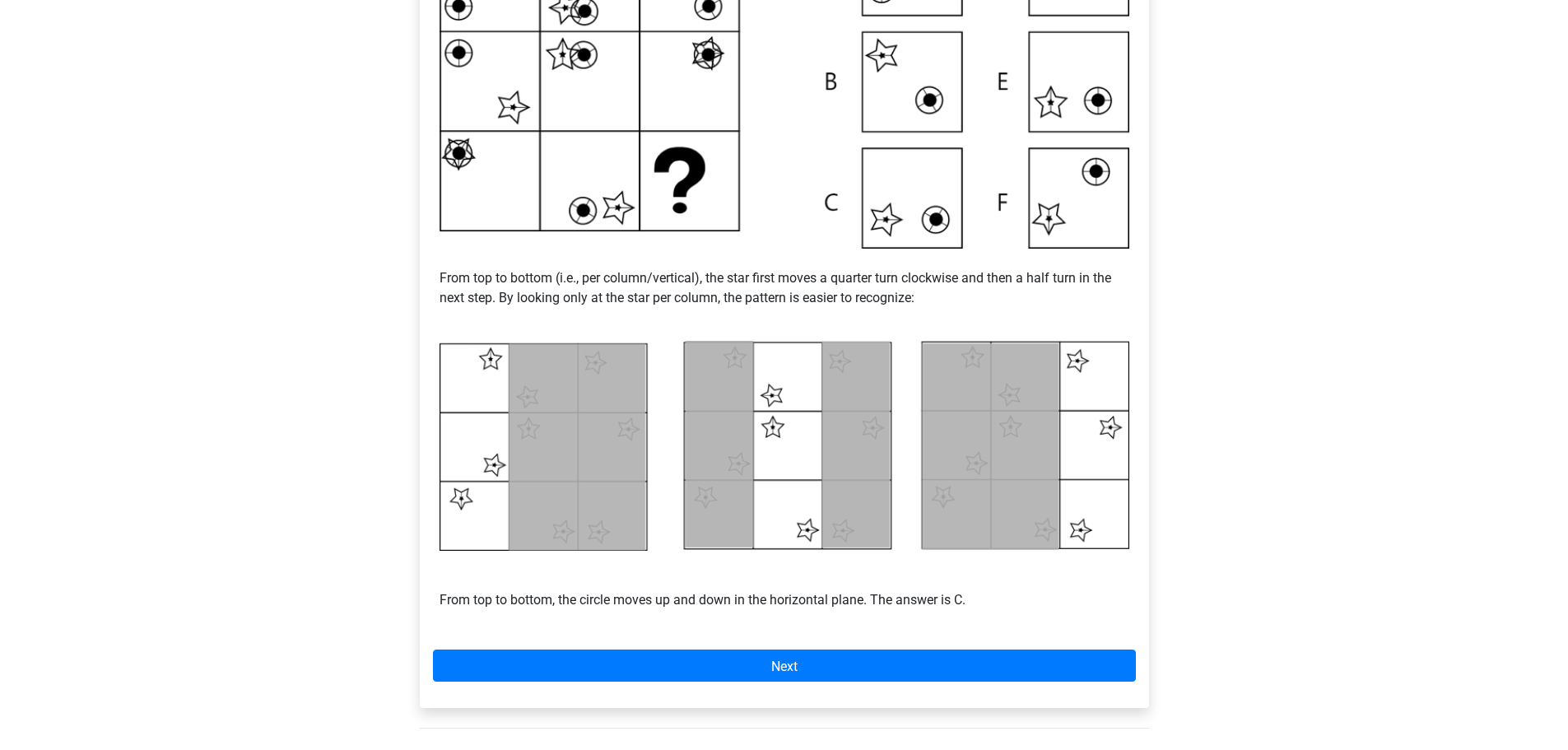
scroll to position [659, 0]
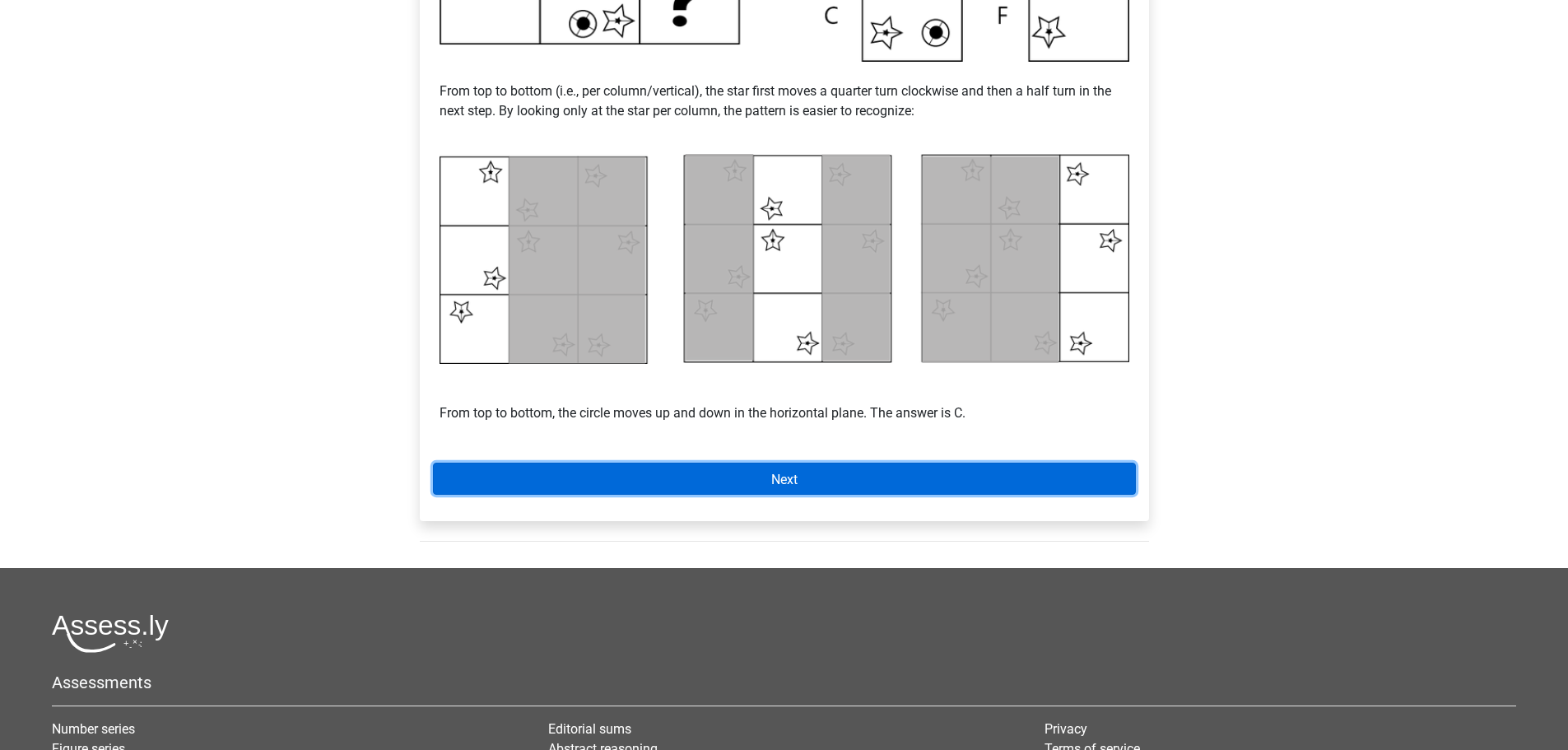
click at [779, 475] on font "Next" at bounding box center [784, 478] width 26 height 15
